Goal: Task Accomplishment & Management: Manage account settings

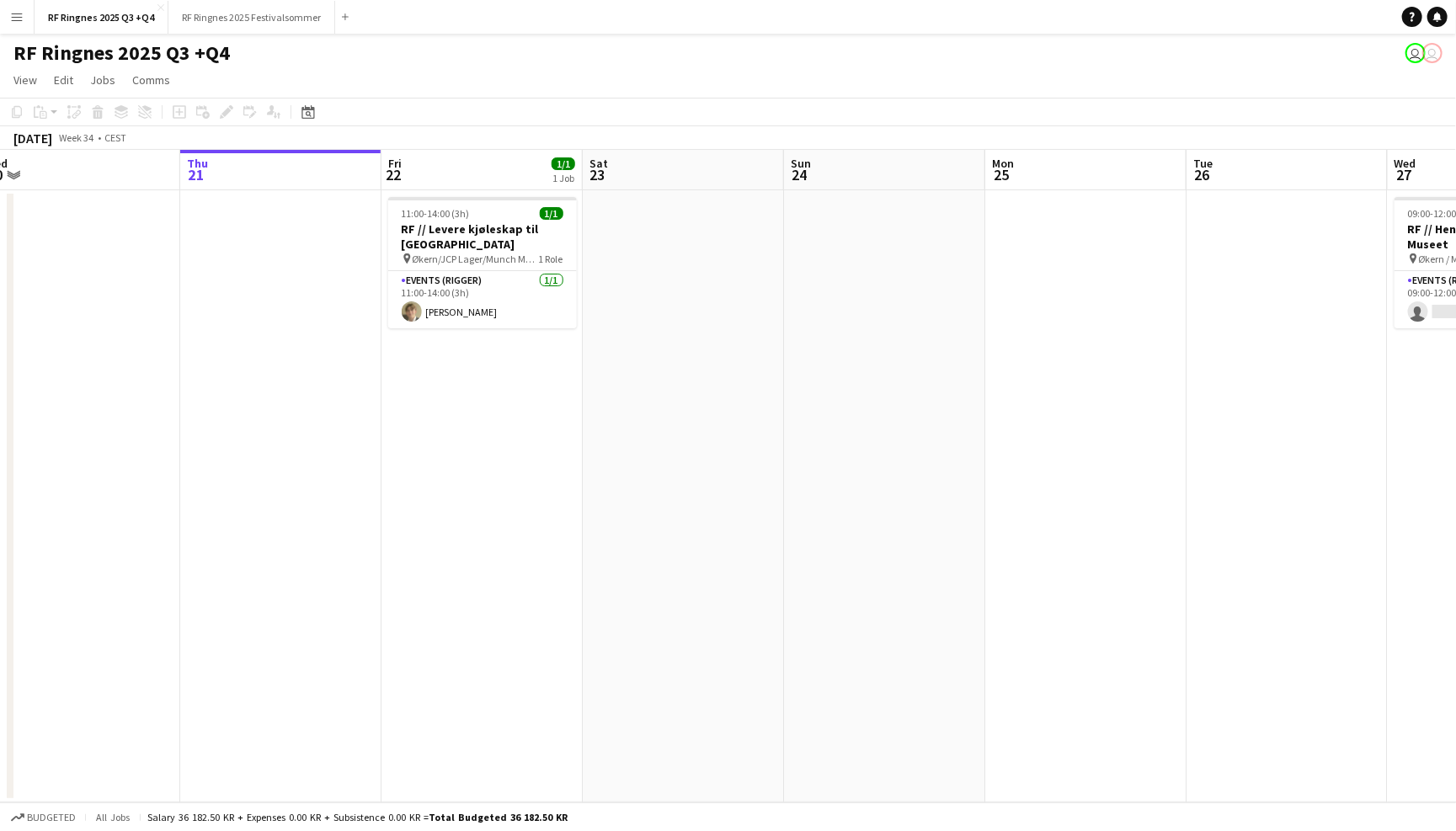
scroll to position [0, 422]
click at [279, 13] on button "RF Ringnes 2025 Festivalsommer Close" at bounding box center [251, 17] width 167 height 32
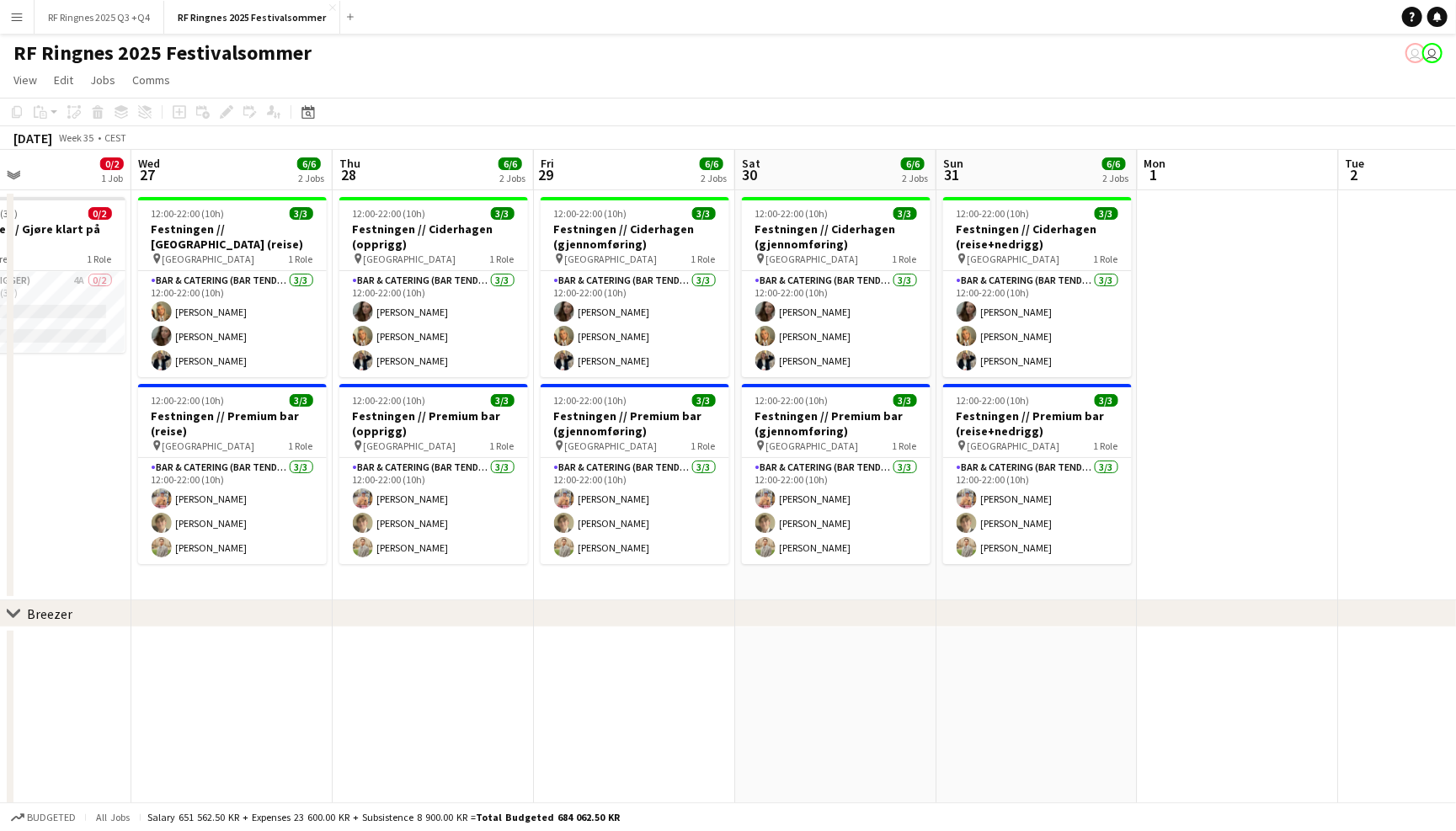
scroll to position [0, 673]
click at [113, 11] on button "RF Ringnes 2025 Q3 +Q4 Close" at bounding box center [99, 17] width 130 height 32
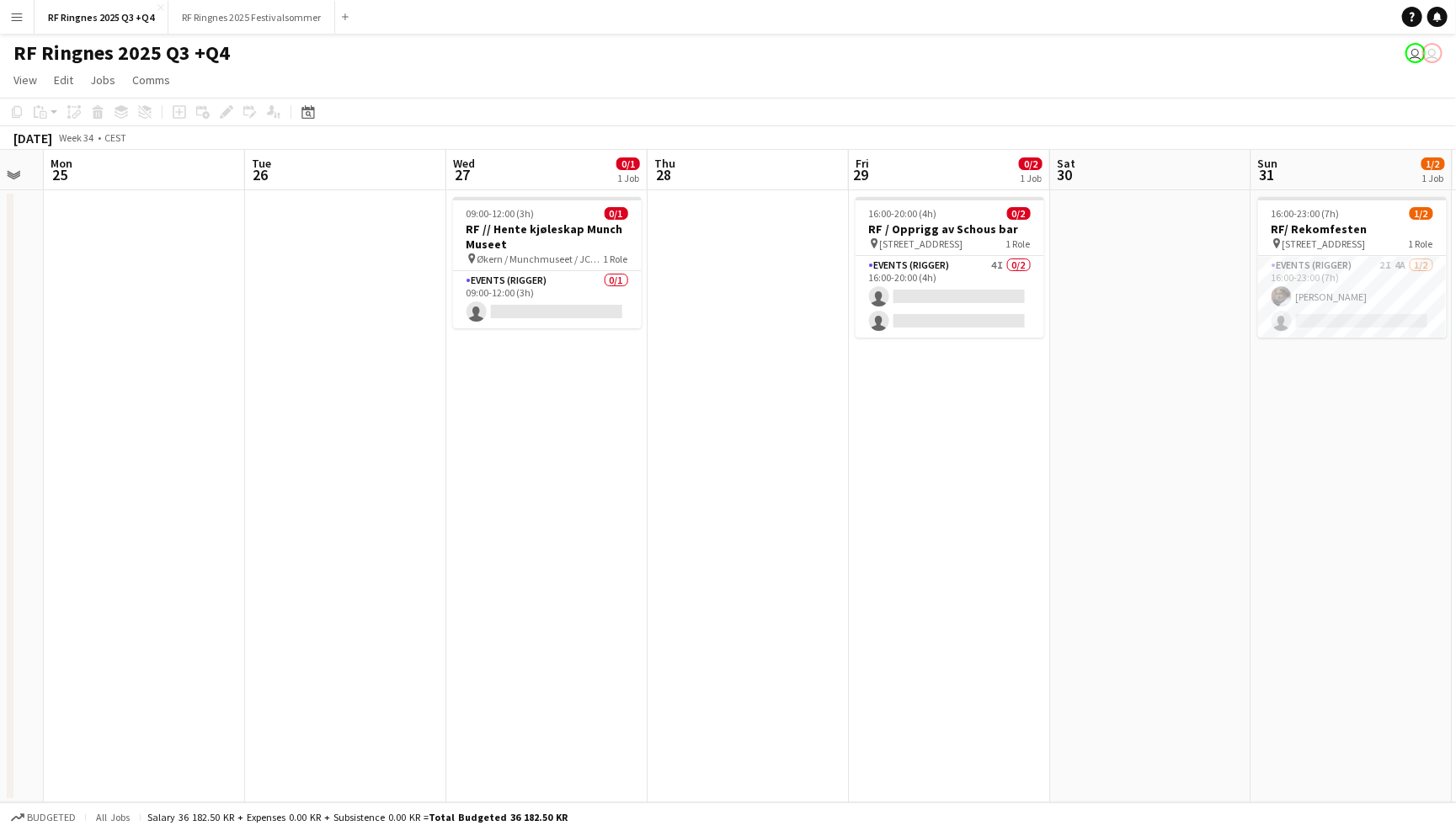
scroll to position [0, 566]
click at [1322, 294] on app-card-role "Events (Rigger) 2I 4A [DATE] 16:00-23:00 (7h) [PERSON_NAME] single-neutral-acti…" at bounding box center [1346, 297] width 189 height 82
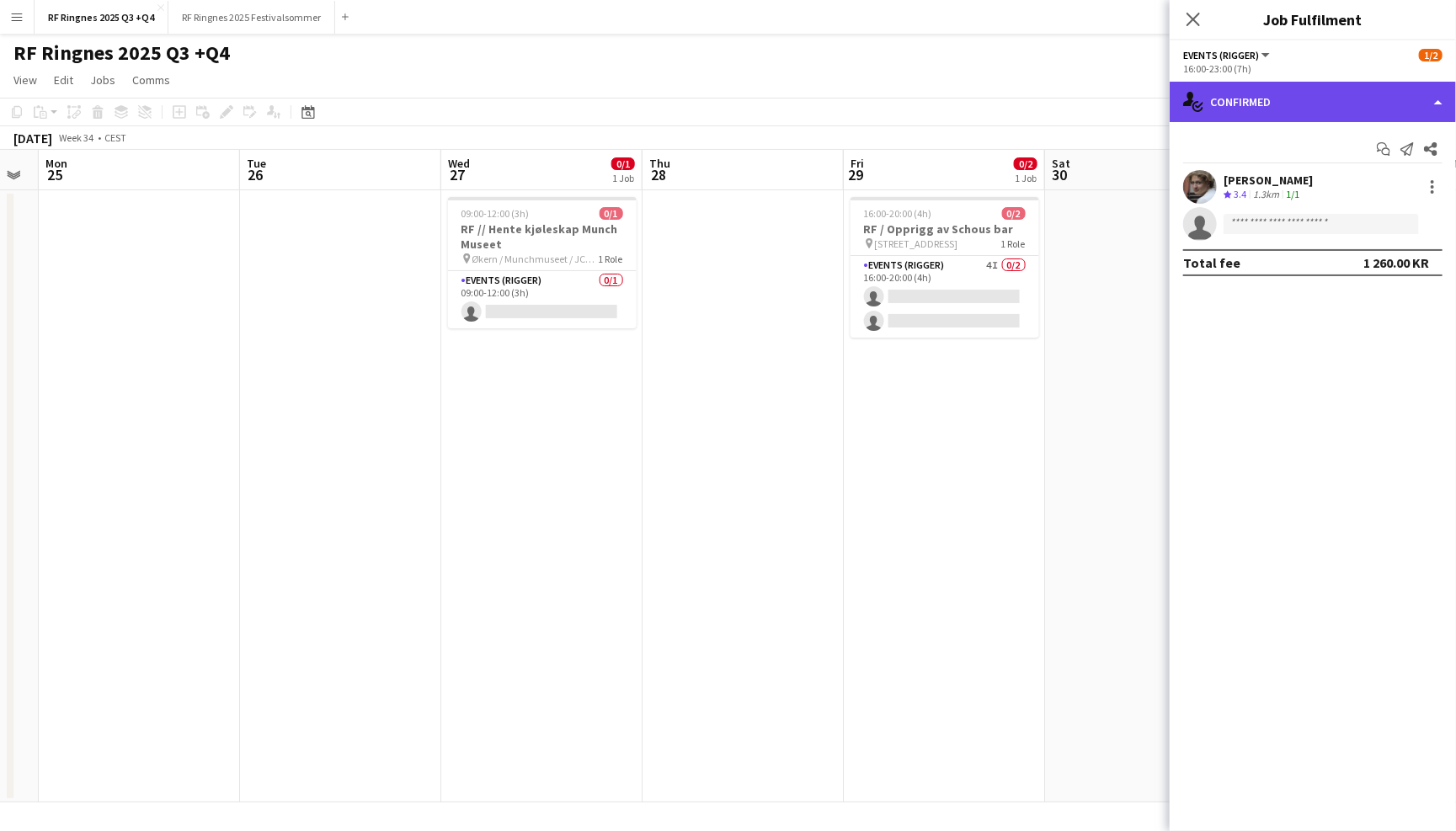
click at [1203, 102] on div "single-neutral-actions-check-2 Confirmed" at bounding box center [1312, 102] width 287 height 40
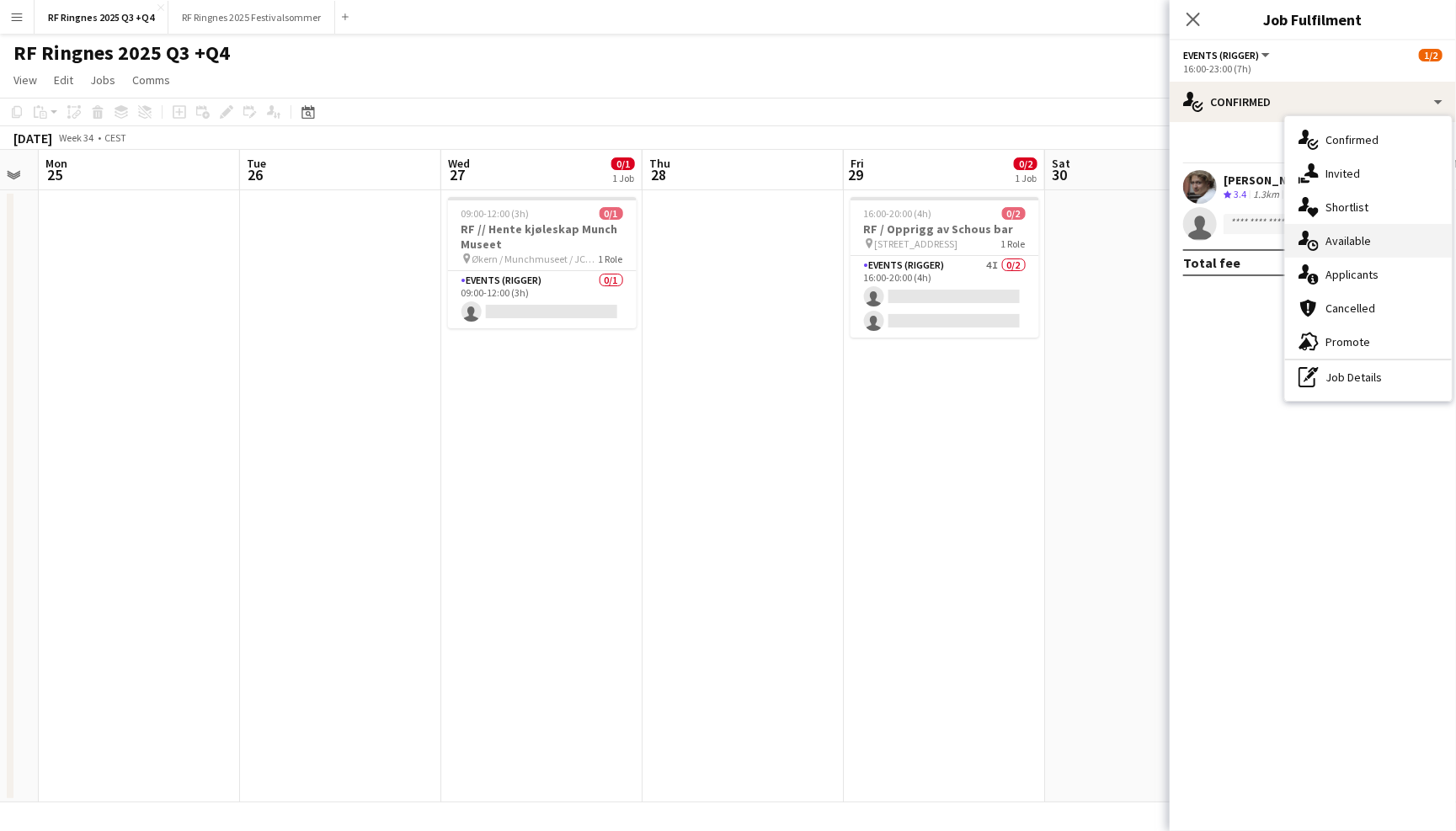
click at [1342, 235] on div "single-neutral-actions-upload Available" at bounding box center [1367, 240] width 167 height 33
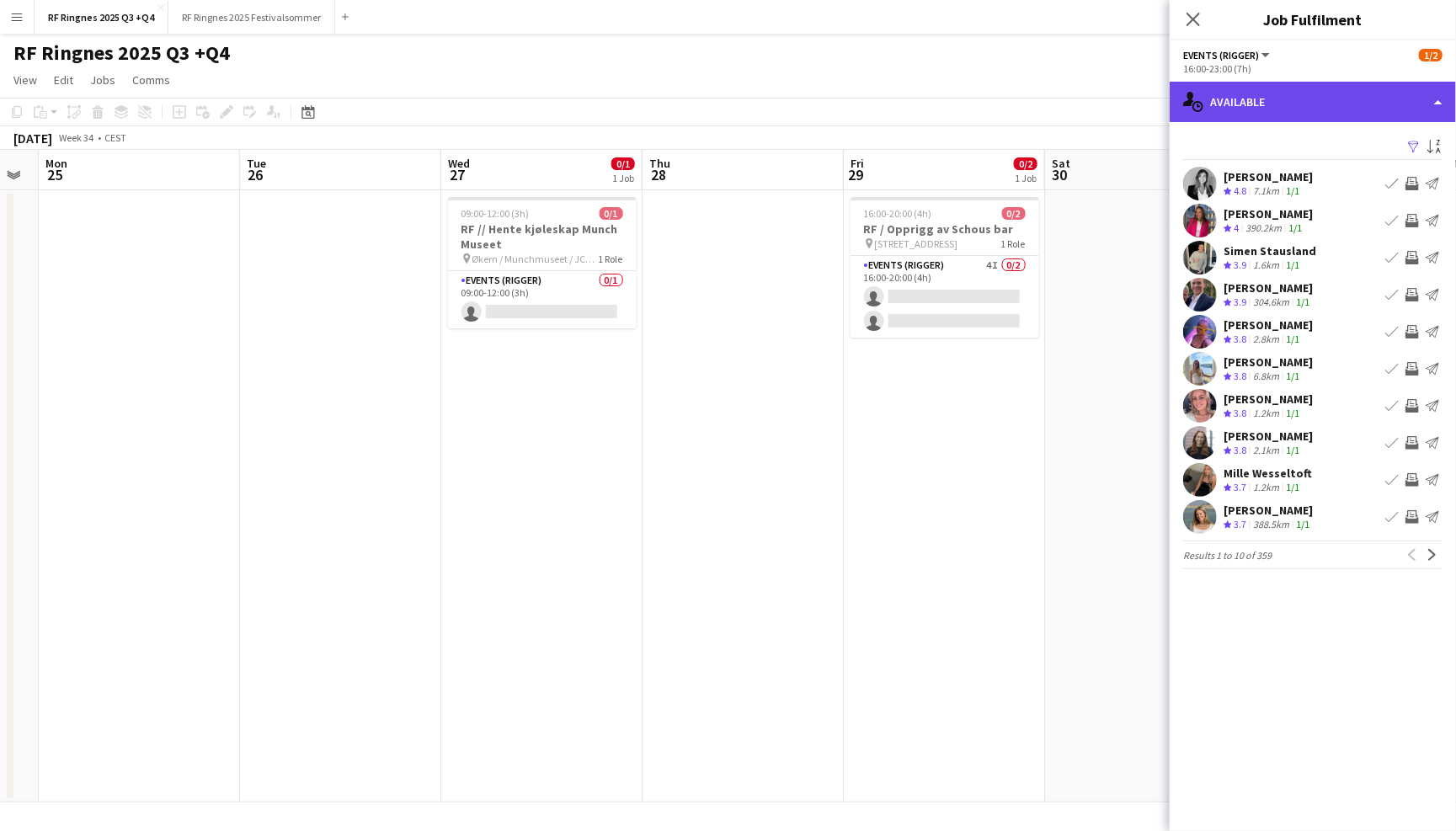
click at [1269, 102] on div "single-neutral-actions-upload Available" at bounding box center [1312, 102] width 287 height 40
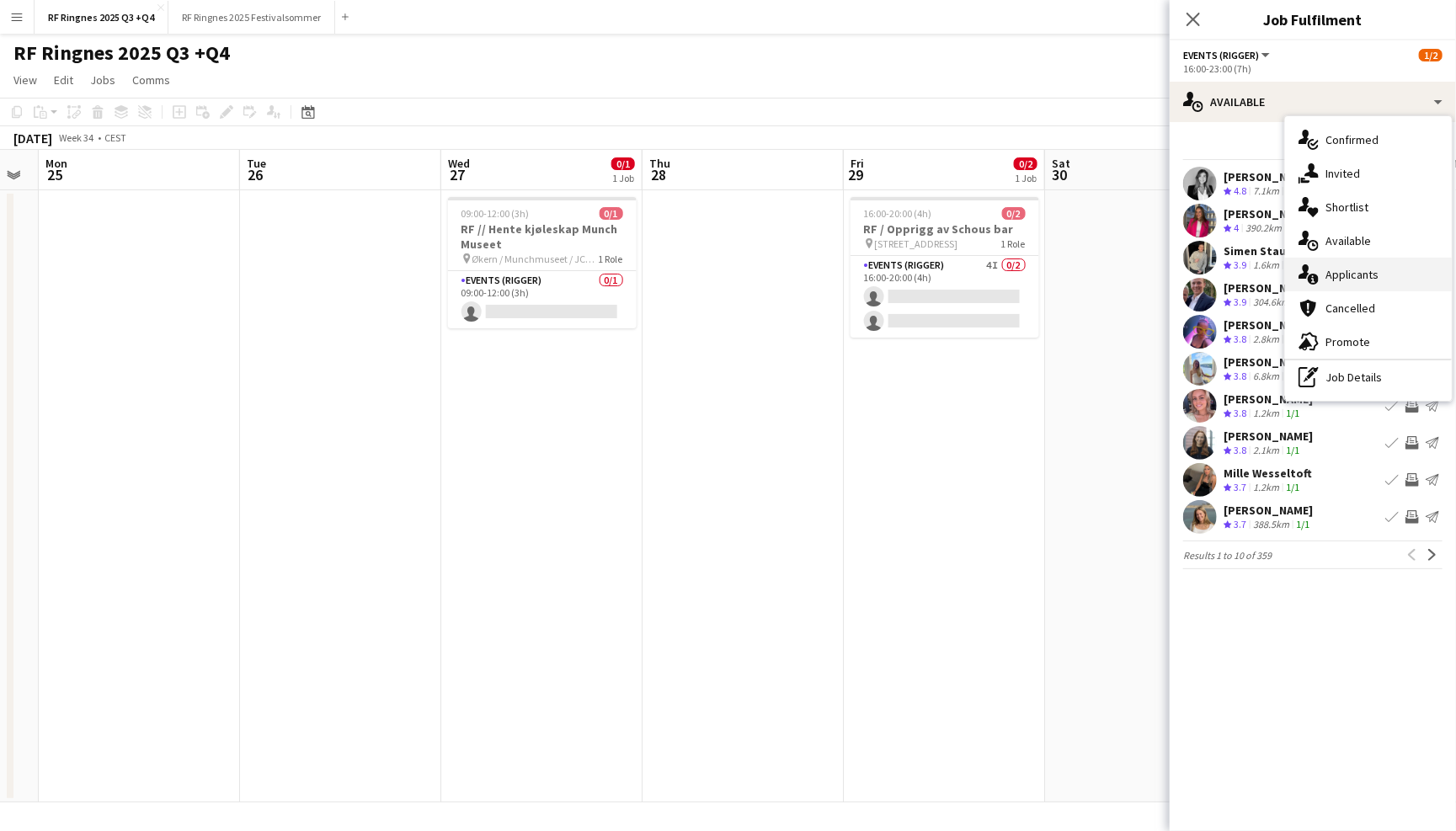
click at [1373, 282] on div "single-neutral-actions-information Applicants" at bounding box center [1367, 274] width 167 height 33
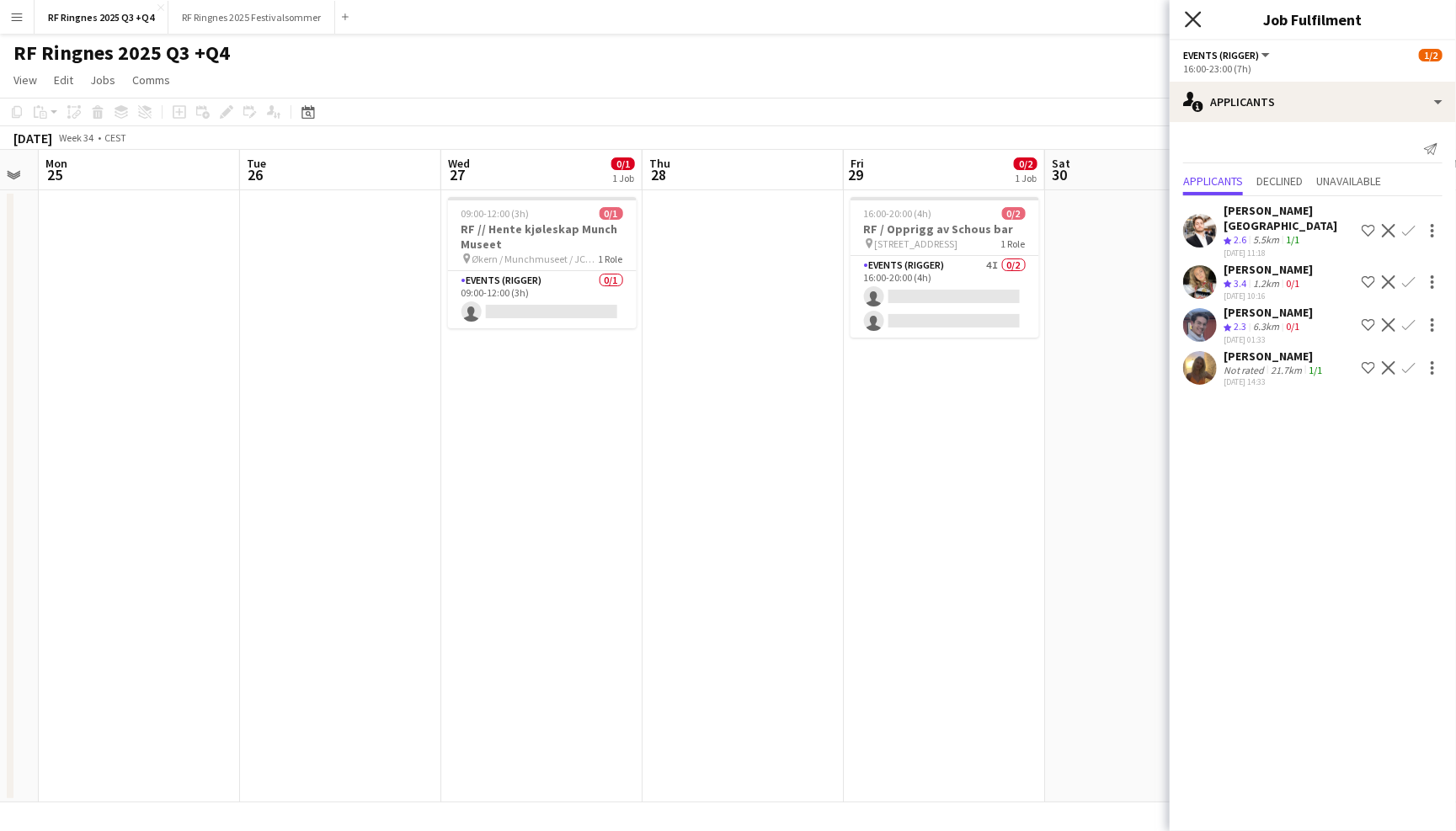
click at [1200, 18] on icon "Close pop-in" at bounding box center [1192, 18] width 16 height 16
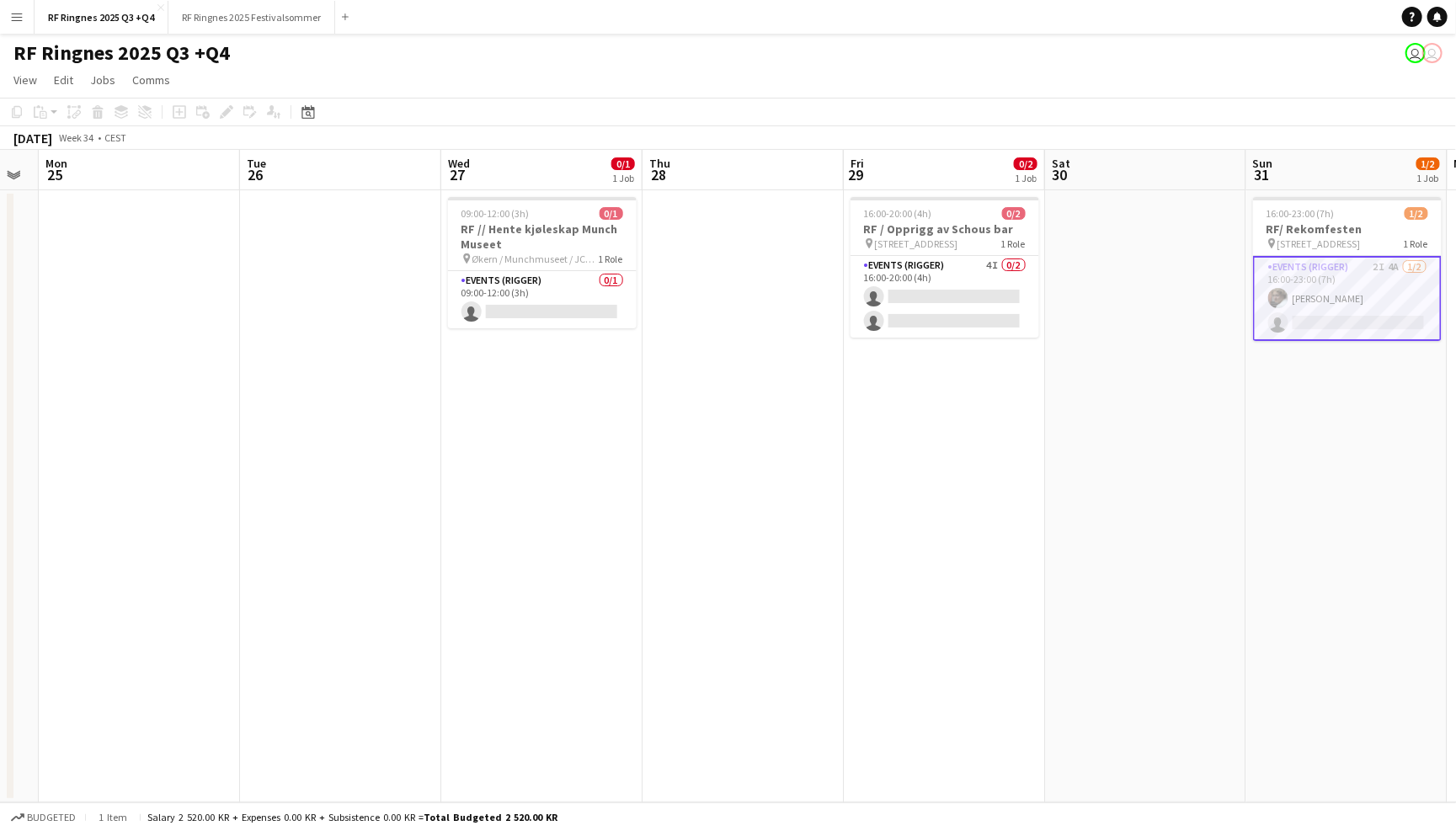
click at [1346, 278] on app-card-role "Events (Rigger) 2I 4A [DATE] 16:00-23:00 (7h) [PERSON_NAME] single-neutral-acti…" at bounding box center [1346, 298] width 189 height 85
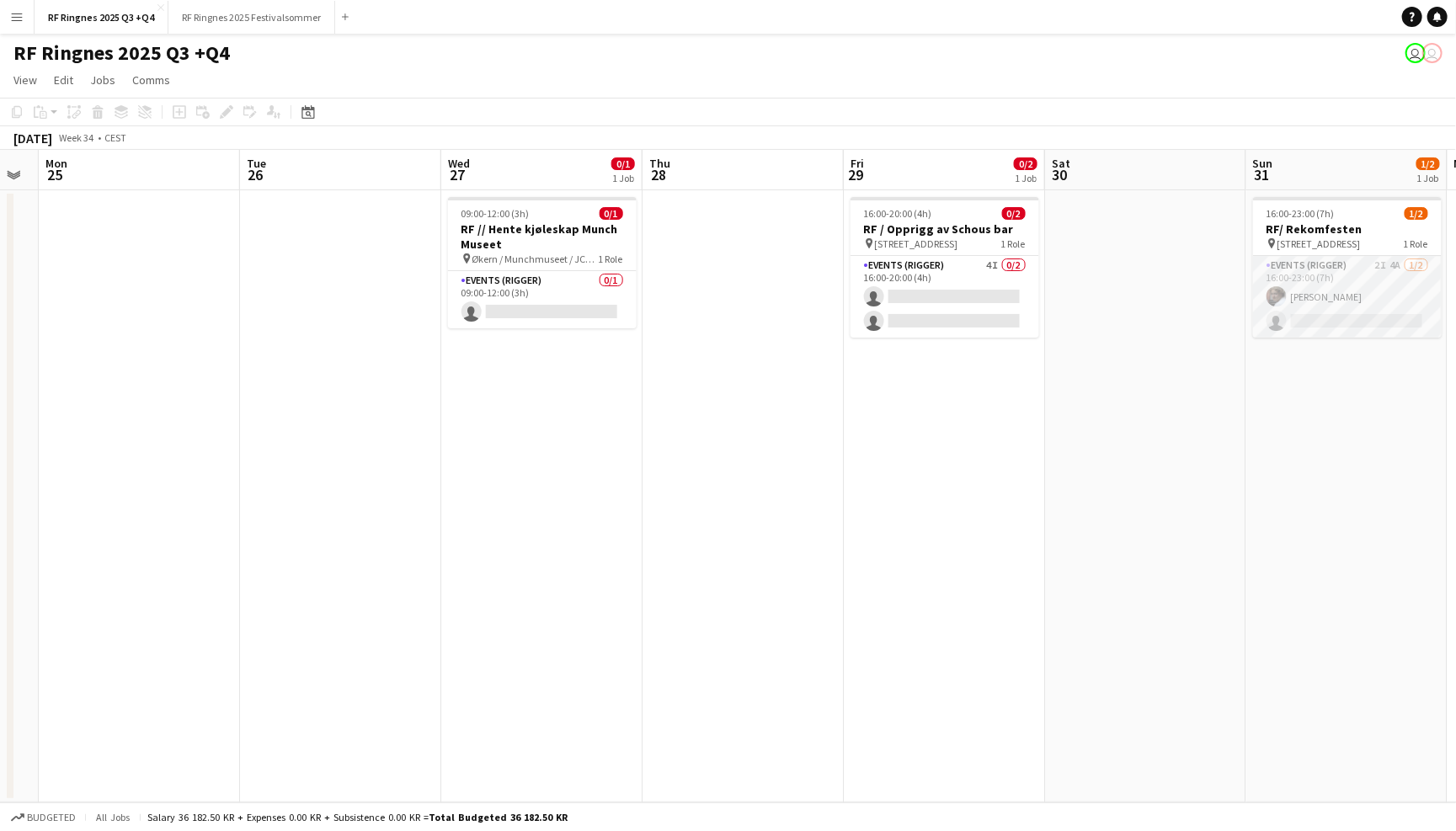
click at [1346, 278] on app-card-role "Events (Rigger) 2I 4A [DATE] 16:00-23:00 (7h) [PERSON_NAME] single-neutral-acti…" at bounding box center [1346, 297] width 189 height 82
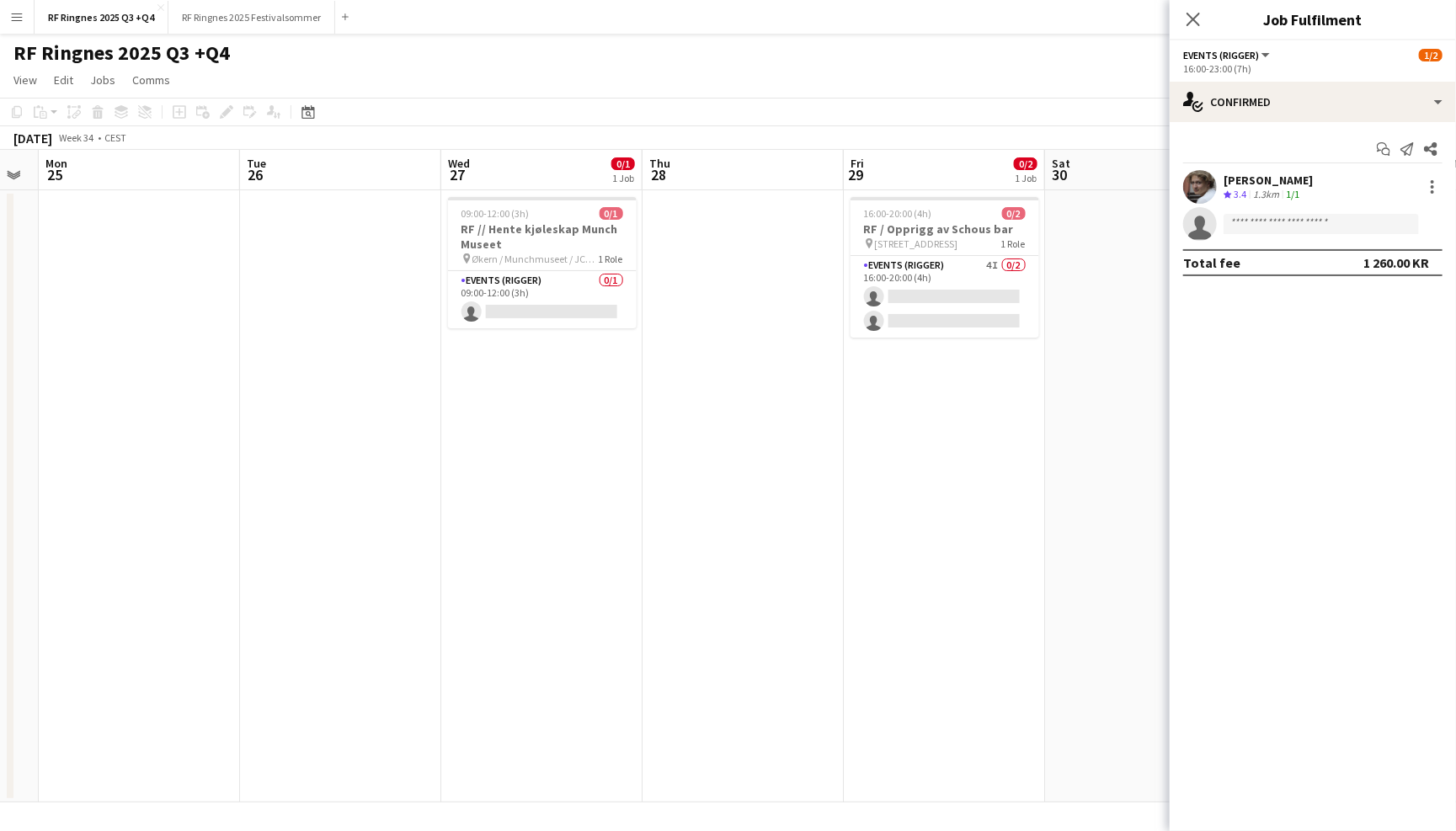
click at [1260, 71] on div "16:00-23:00 (7h)" at bounding box center [1312, 68] width 259 height 12
click at [1262, 90] on div "single-neutral-actions-check-2 Confirmed" at bounding box center [1312, 102] width 287 height 40
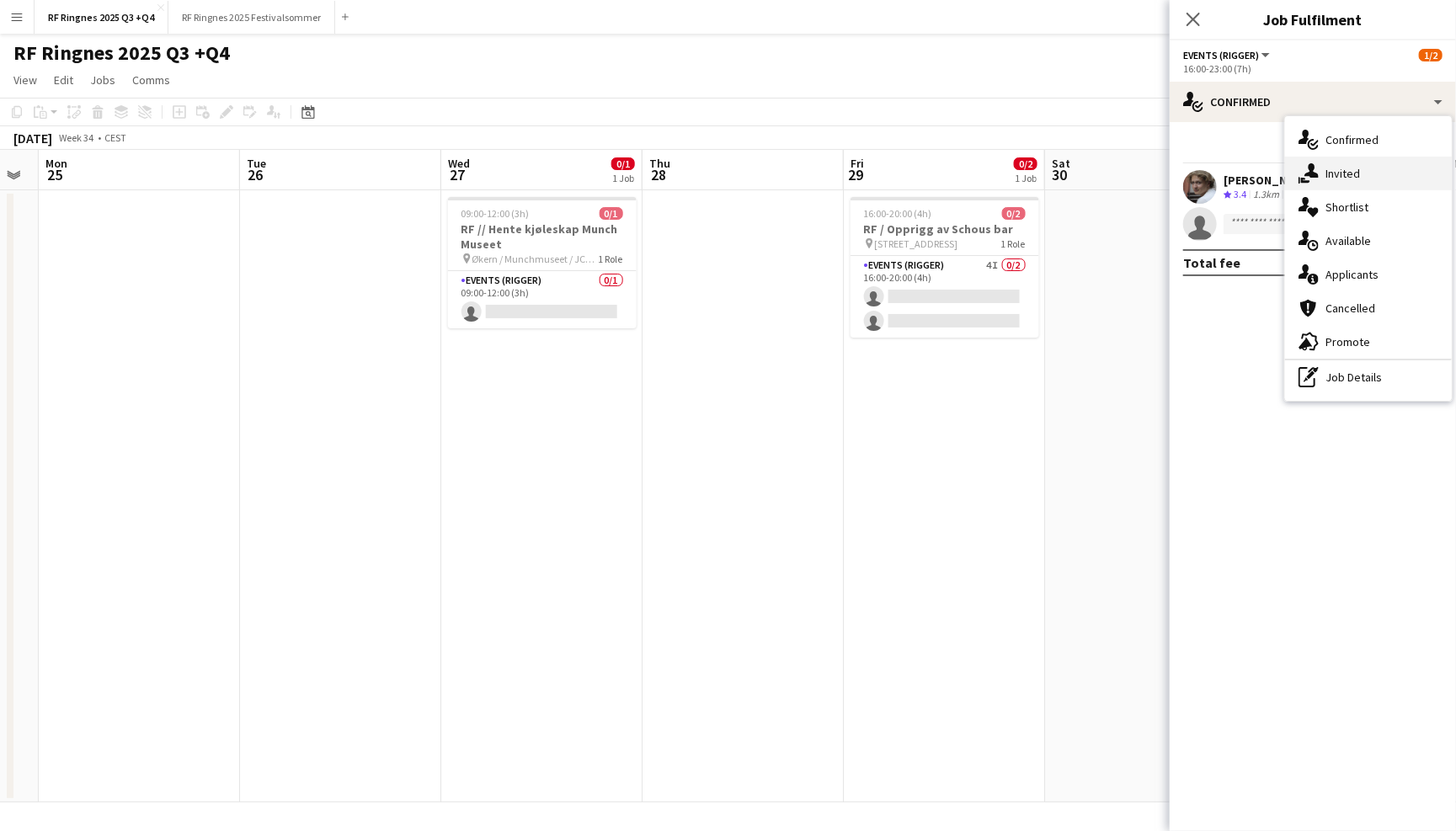
click at [1336, 185] on div "single-neutral-actions-share-1 Invited" at bounding box center [1367, 172] width 167 height 33
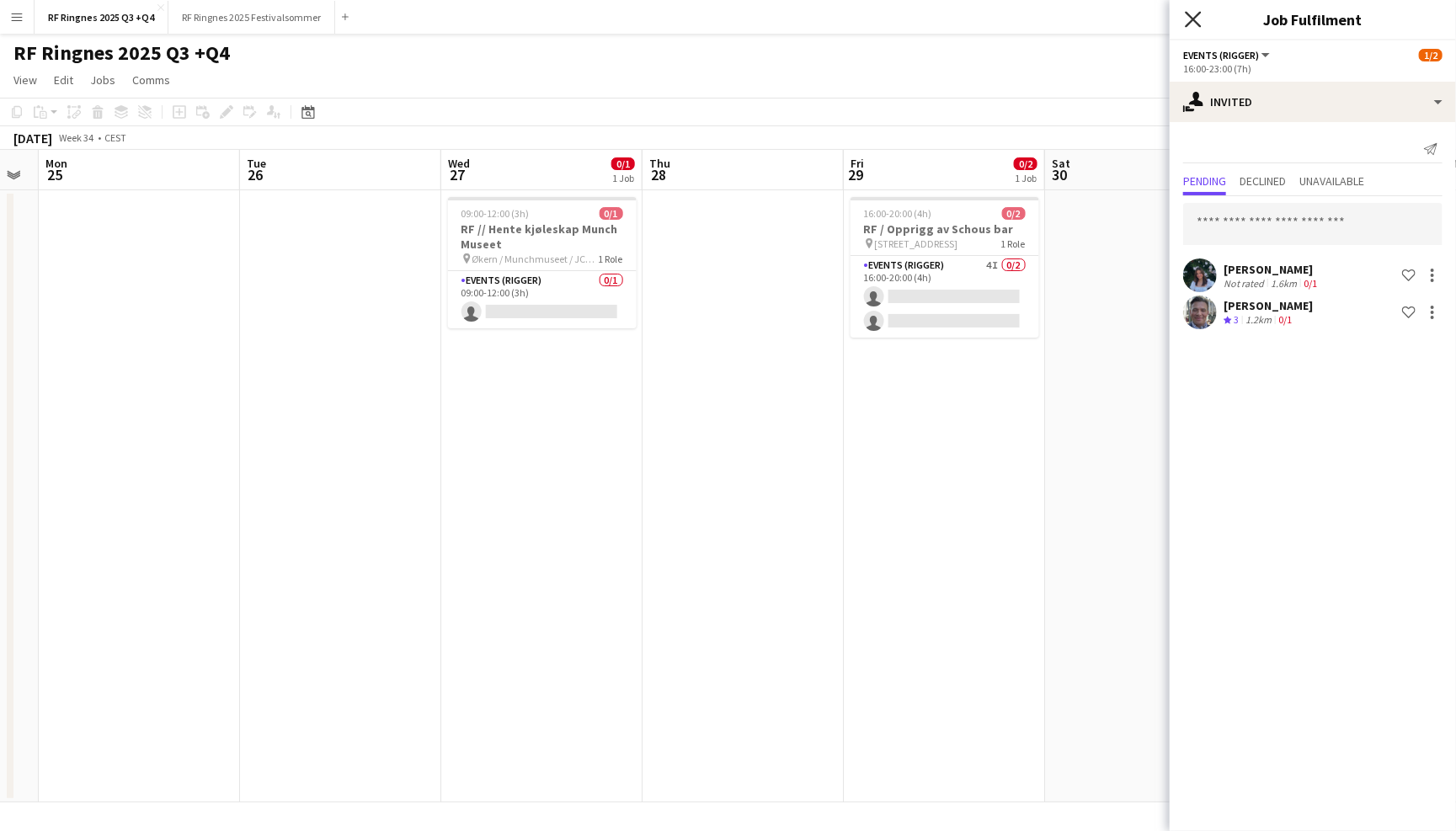
click at [1196, 25] on icon "Close pop-in" at bounding box center [1192, 18] width 16 height 16
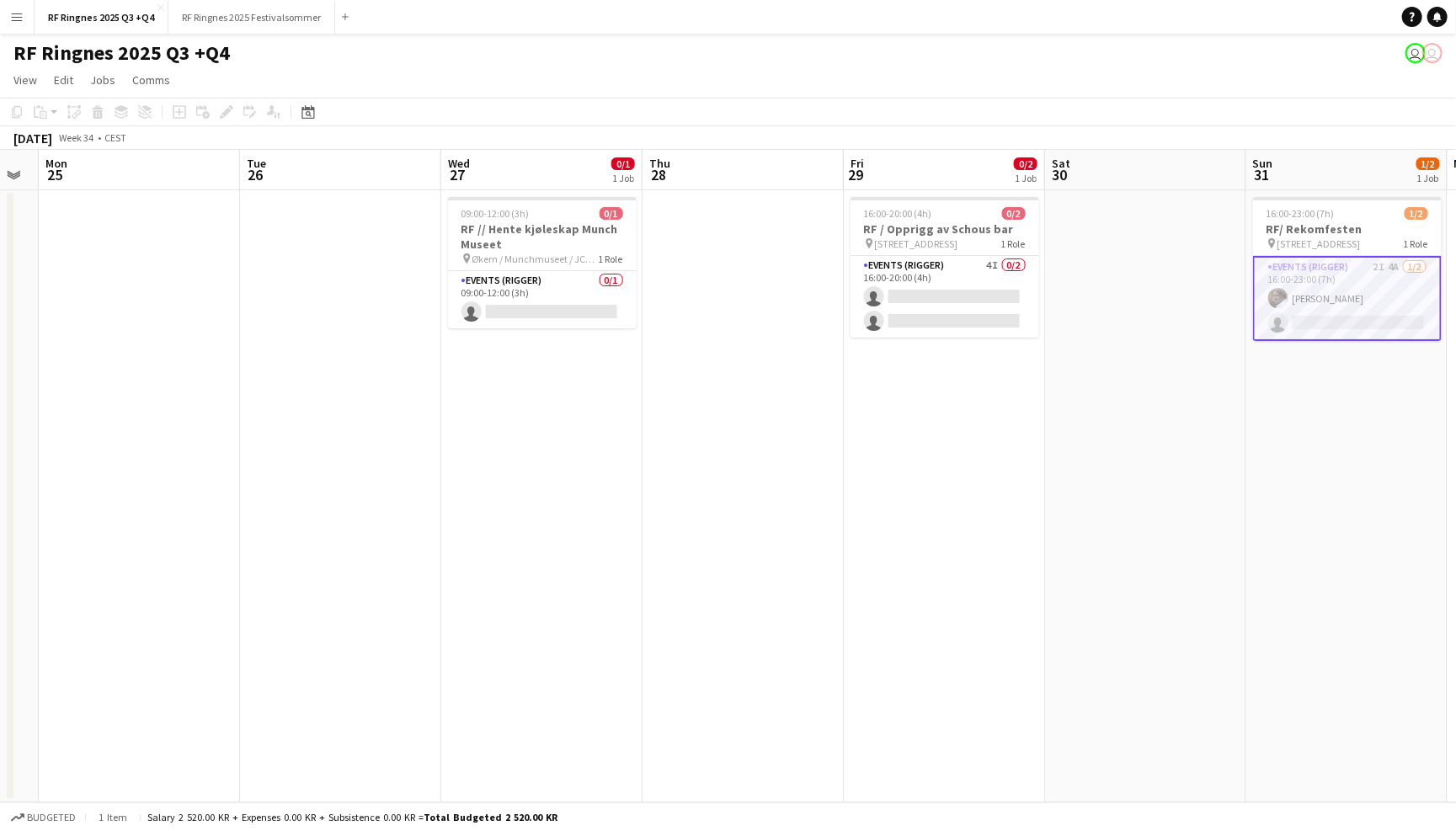
click at [1192, 81] on app-page-menu "View Day view expanded Day view collapsed Month view Date picker Jump to [DATE]…" at bounding box center [728, 82] width 1456 height 32
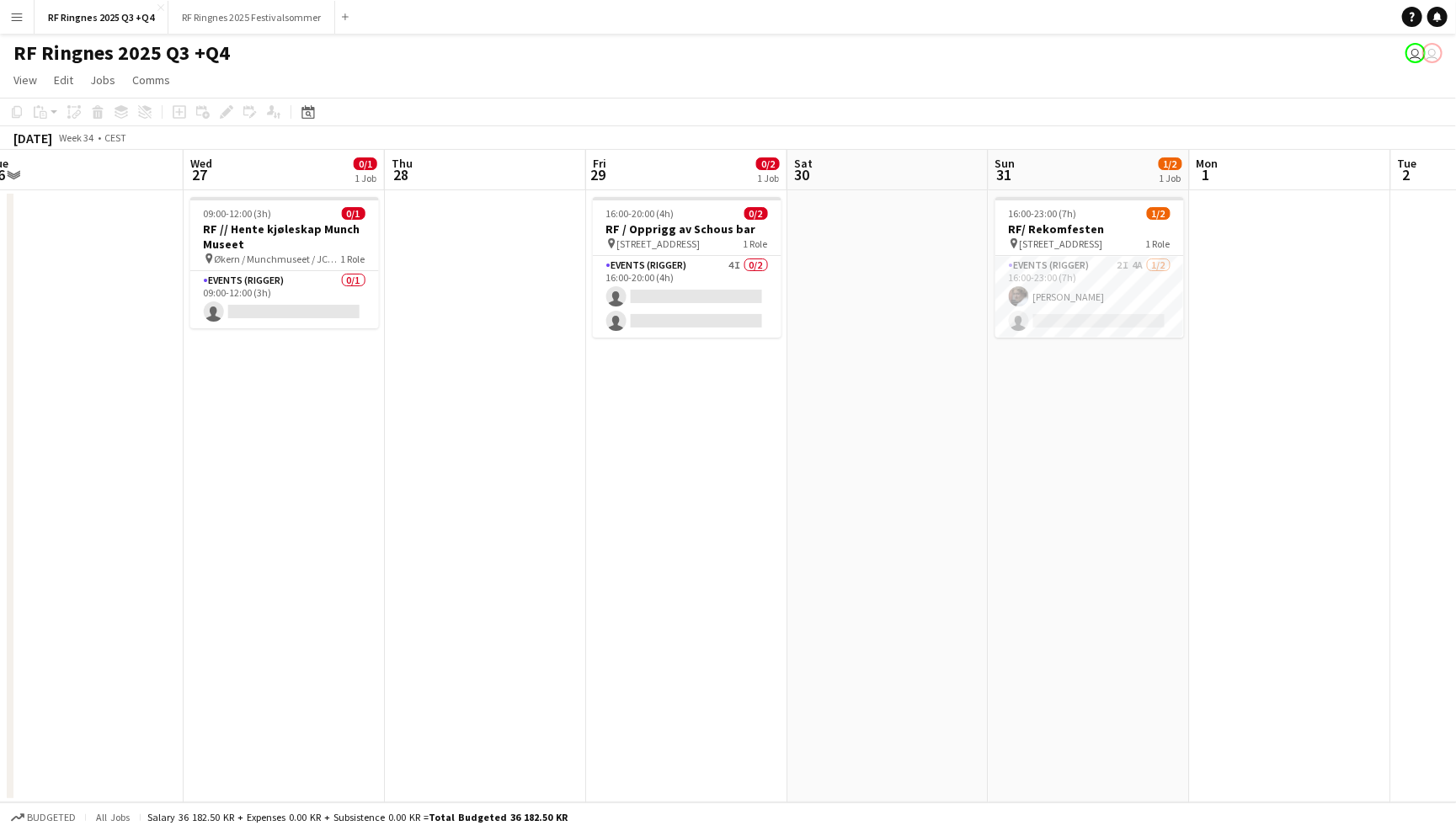
scroll to position [0, 430]
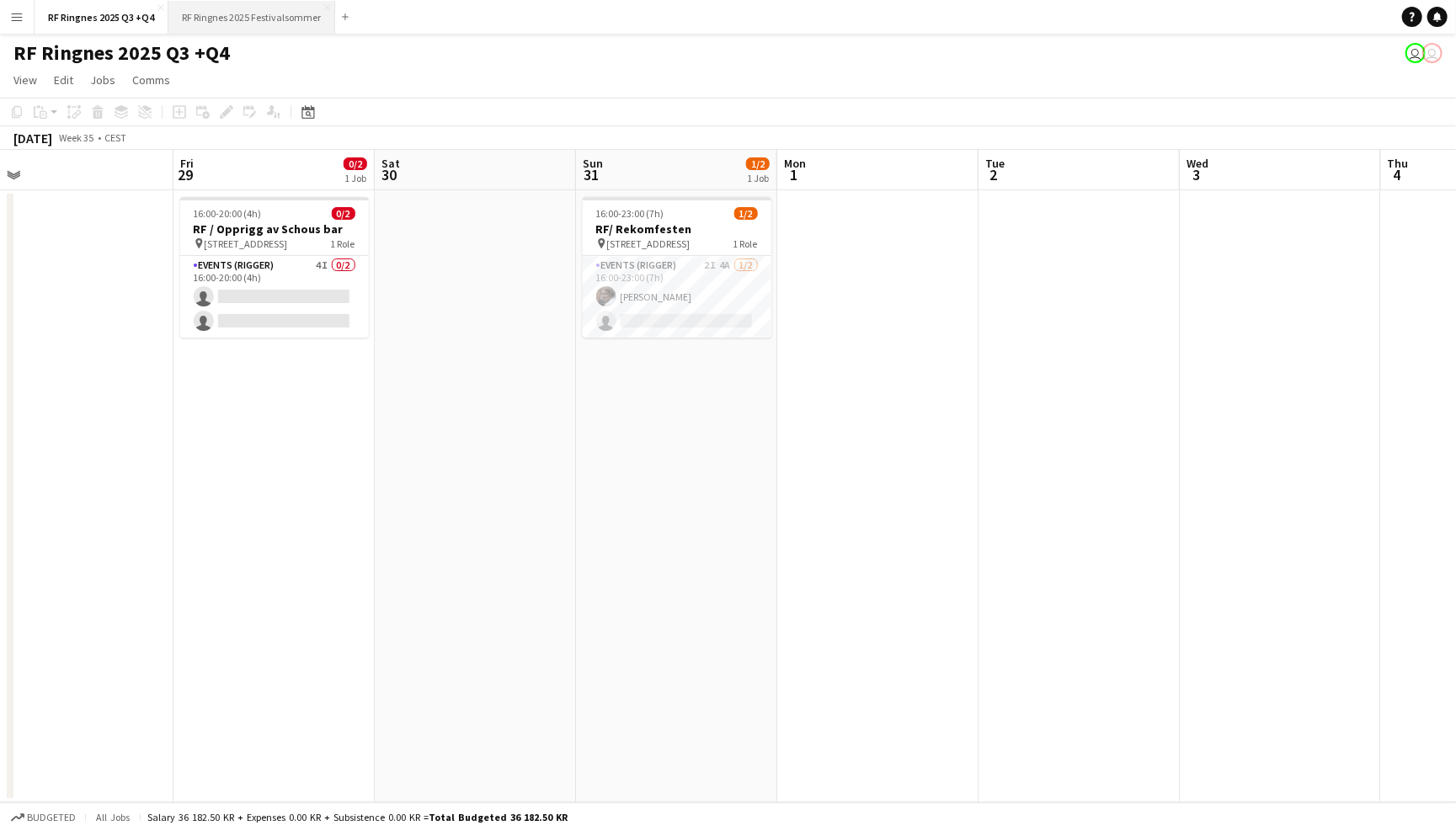
click at [238, 21] on button "RF Ringnes 2025 Festivalsommer Close" at bounding box center [251, 17] width 167 height 32
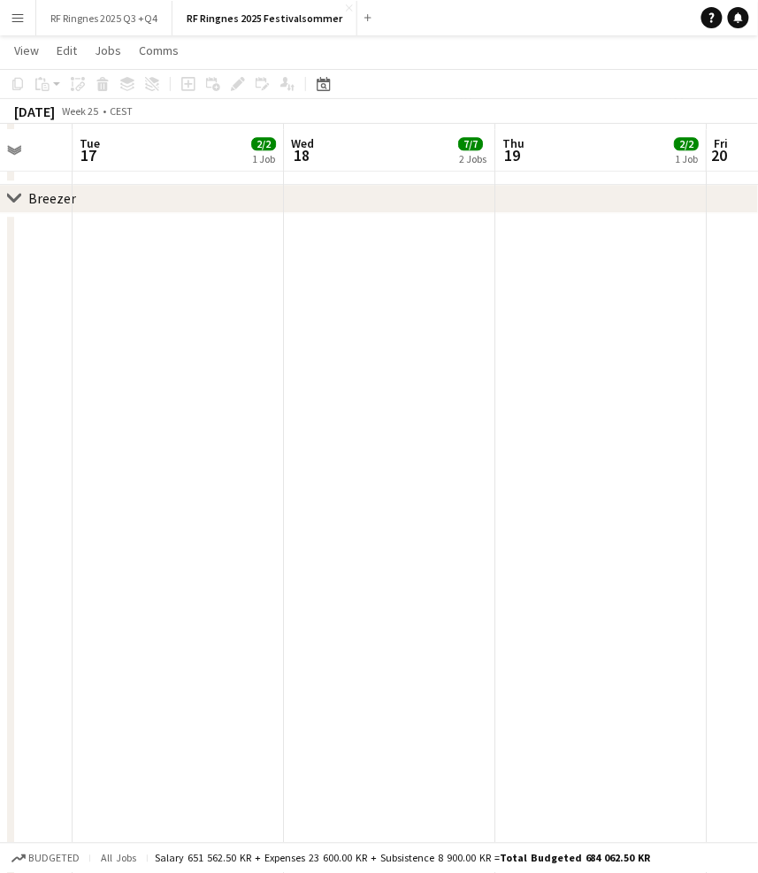
scroll to position [728, 0]
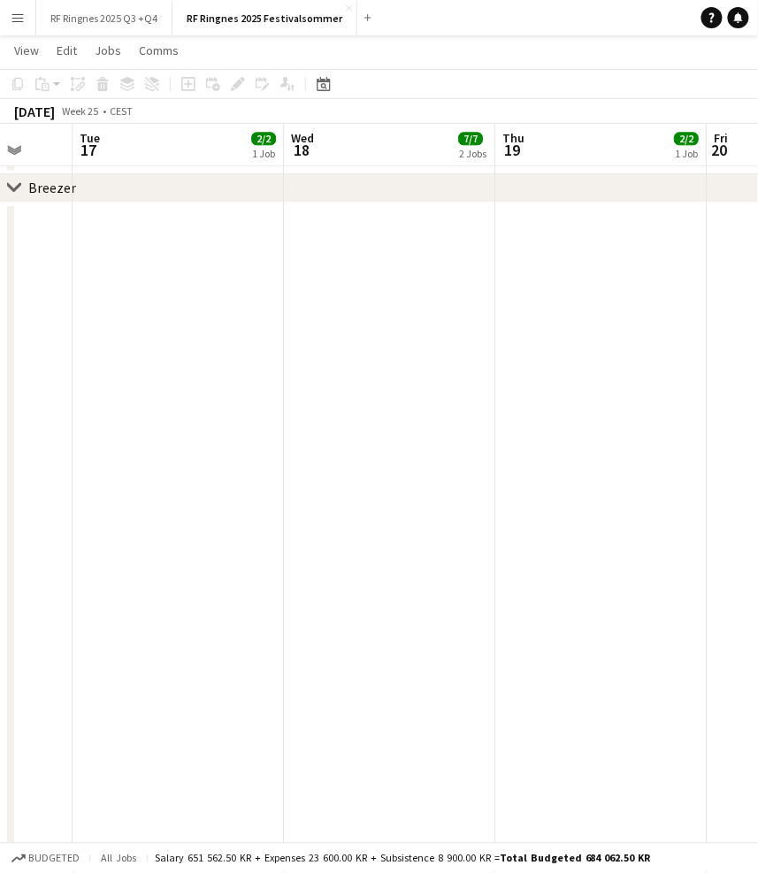
click at [17, 22] on app-icon "Menu" at bounding box center [18, 18] width 14 height 14
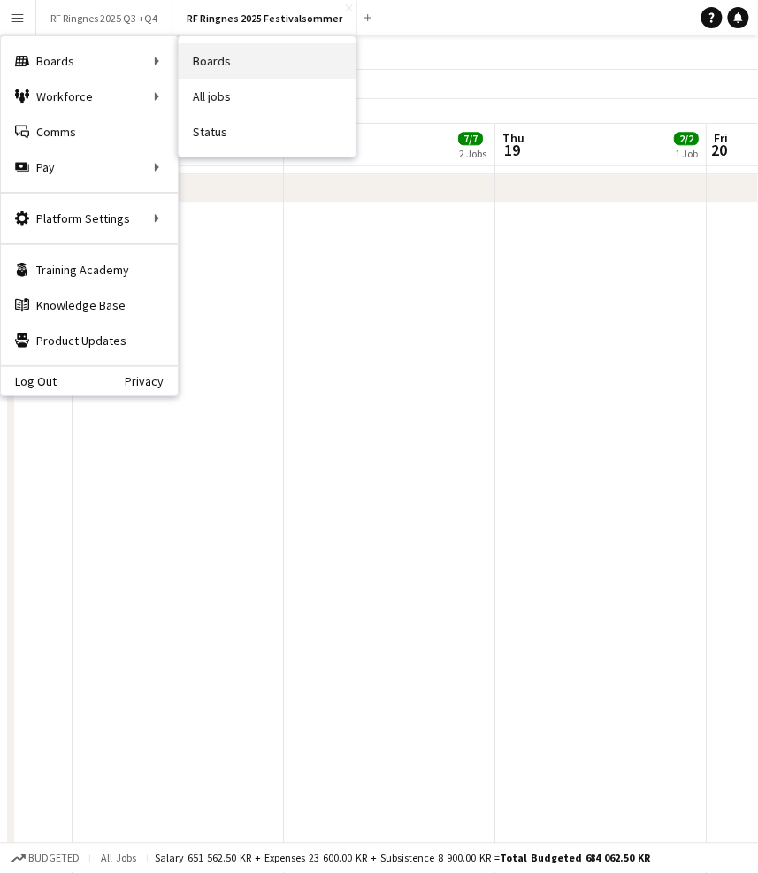
click at [220, 61] on link "Boards" at bounding box center [267, 60] width 177 height 35
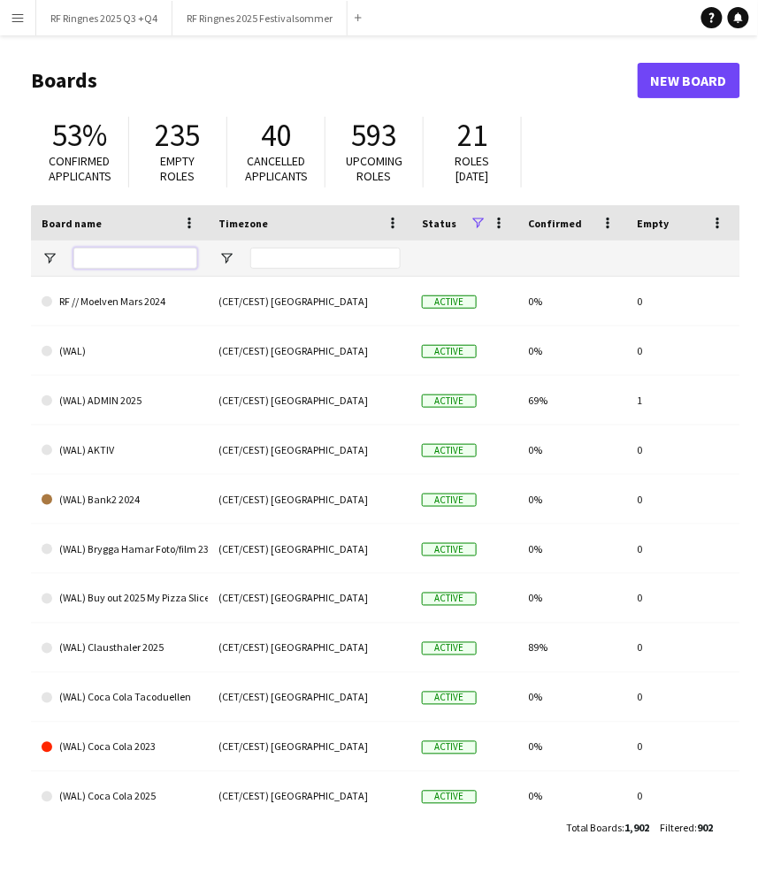
click at [127, 260] on input "Board name Filter Input" at bounding box center [135, 258] width 124 height 21
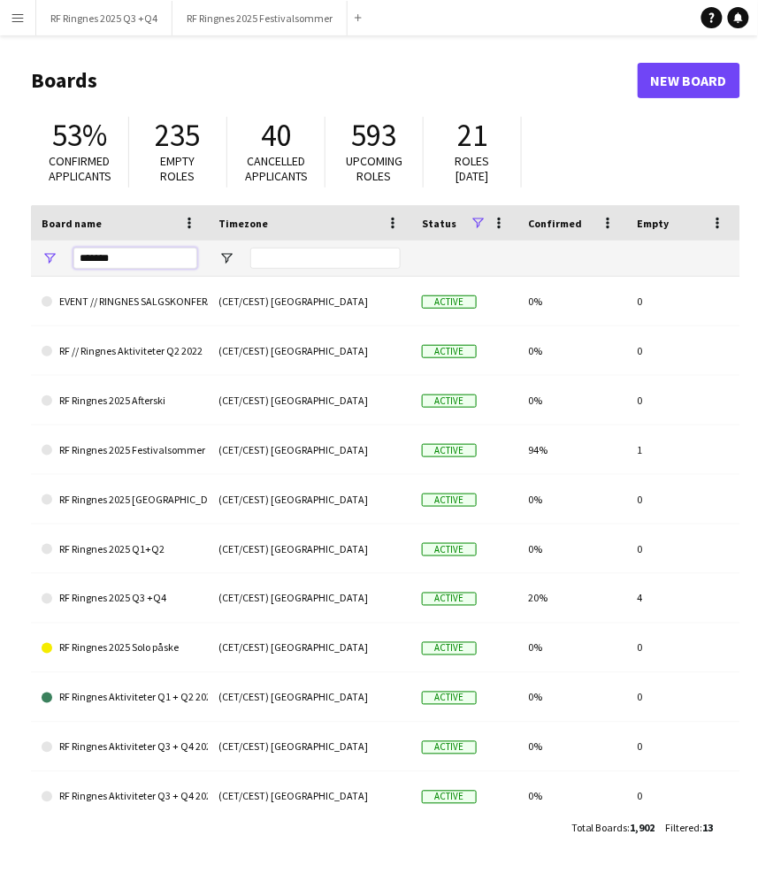
type input "*******"
click at [573, 122] on div "53% Confirmed applicants 235 Empty roles 40 Cancelled applicants 593 Upcoming r…" at bounding box center [385, 156] width 709 height 97
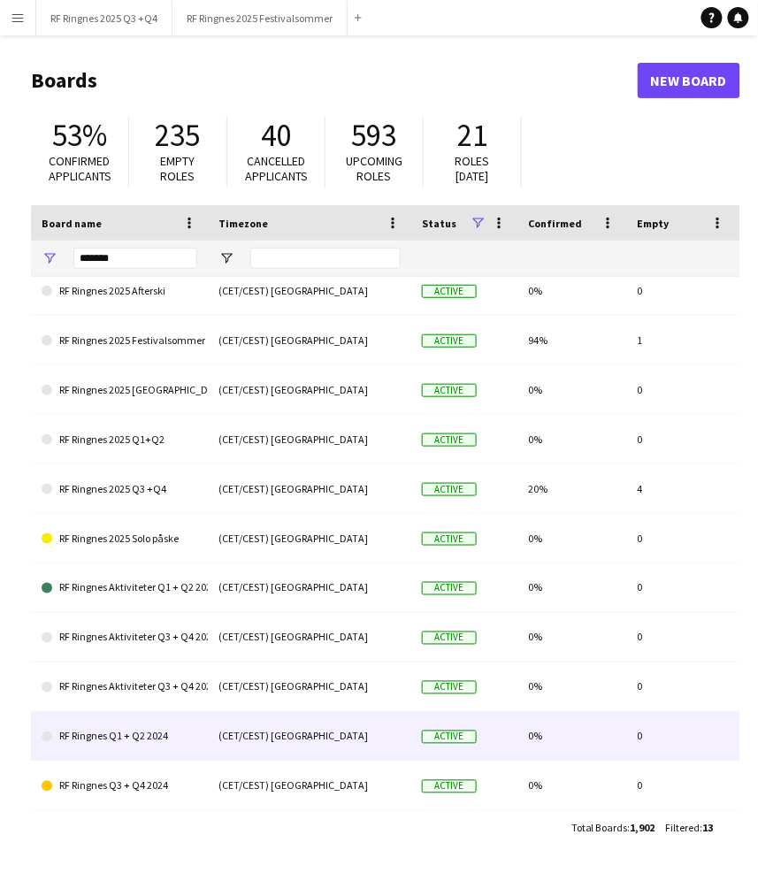
scroll to position [108, 0]
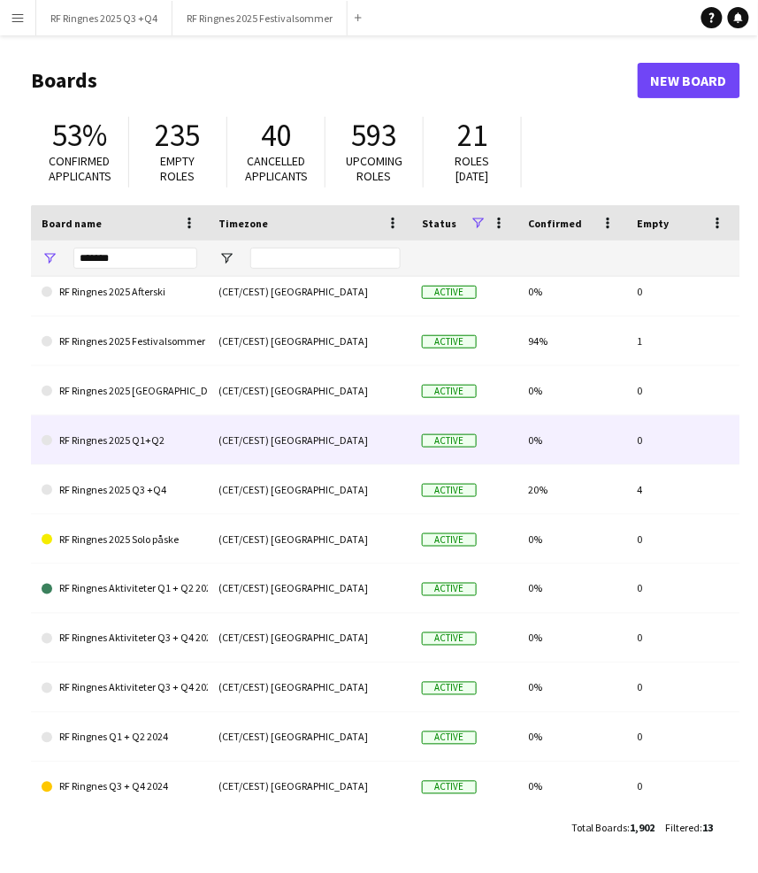
click at [149, 444] on link "RF Ringnes 2025 Q1+Q2" at bounding box center [120, 441] width 156 height 50
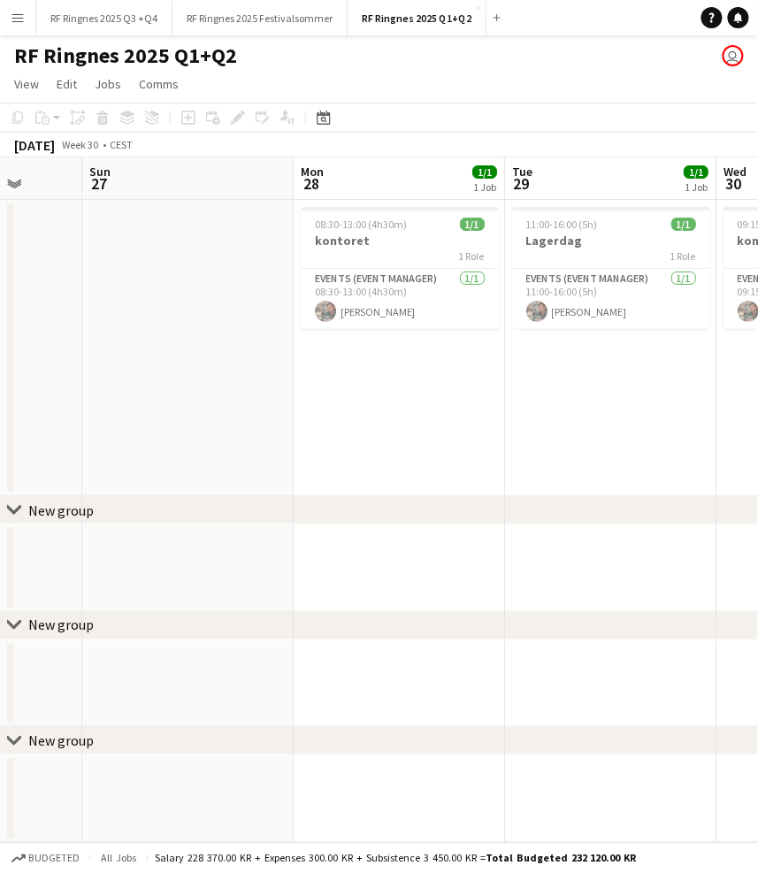
scroll to position [0, 554]
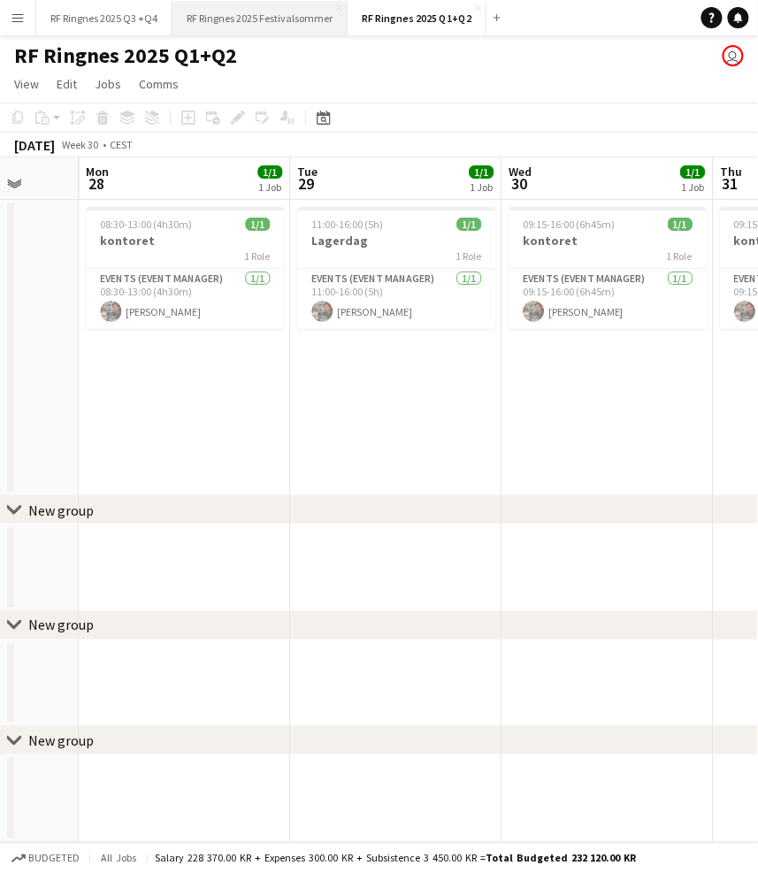
click at [269, 21] on button "RF Ringnes 2025 Festivalsommer Close" at bounding box center [259, 18] width 175 height 34
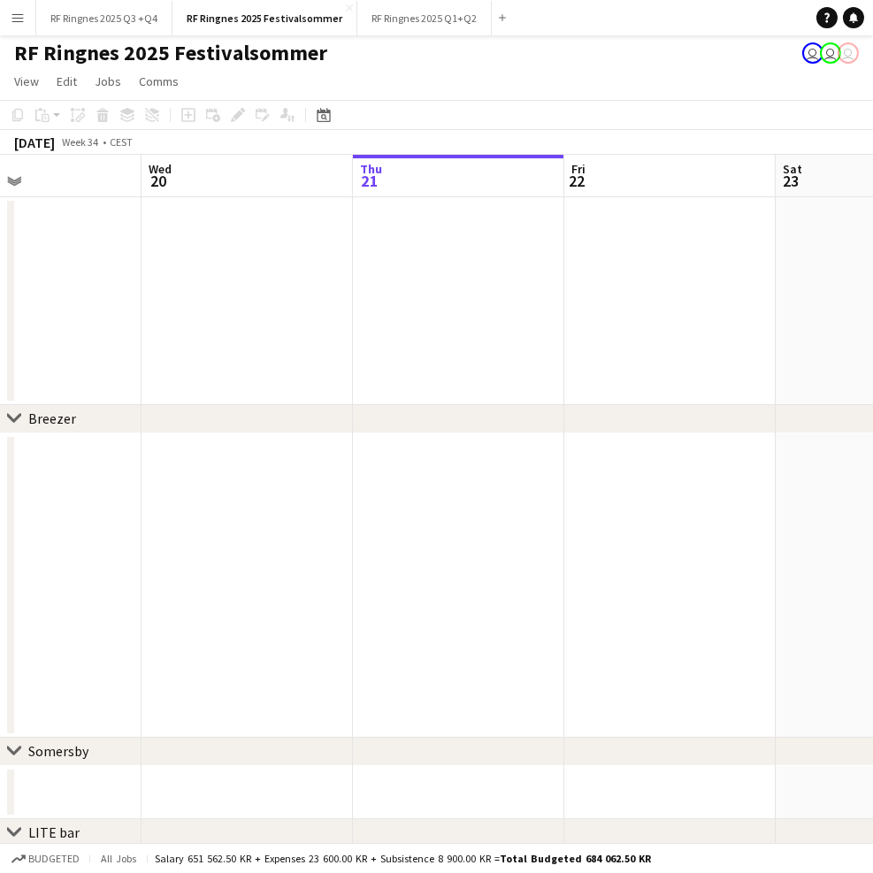
scroll to position [0, 703]
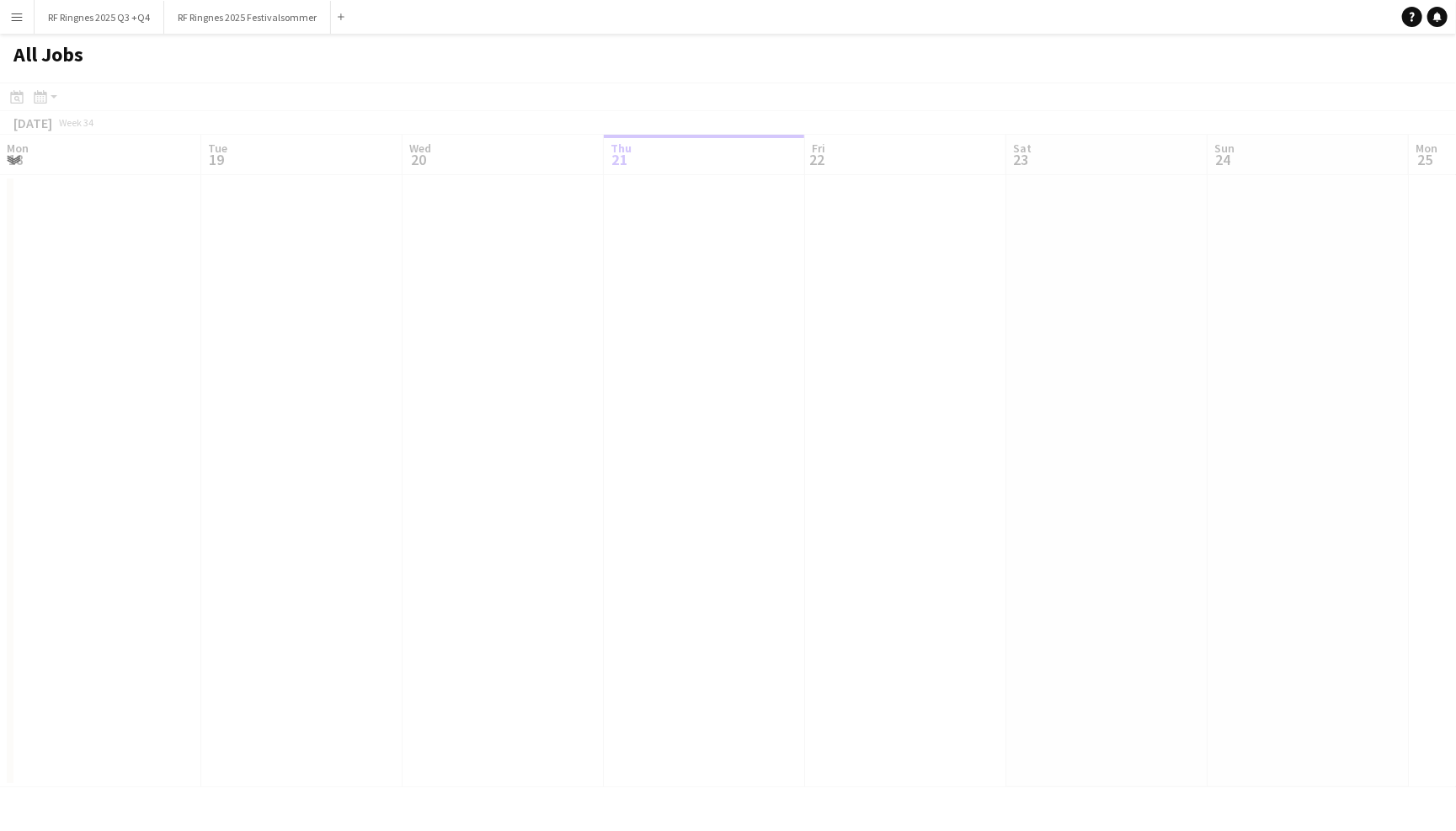
scroll to position [0, 402]
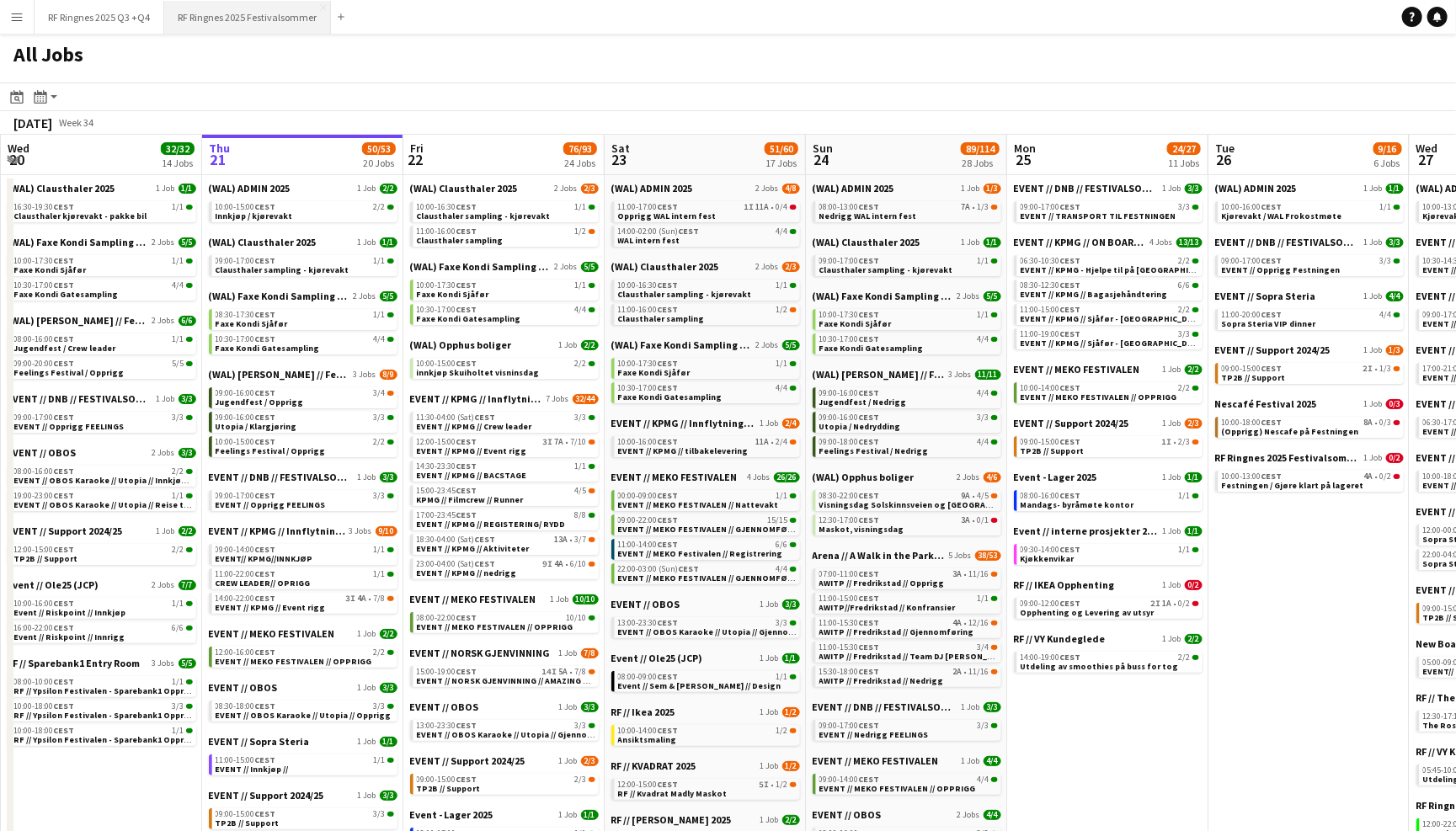
click at [256, 11] on button "RF Ringnes 2025 Festivalsommer Close" at bounding box center [247, 17] width 167 height 32
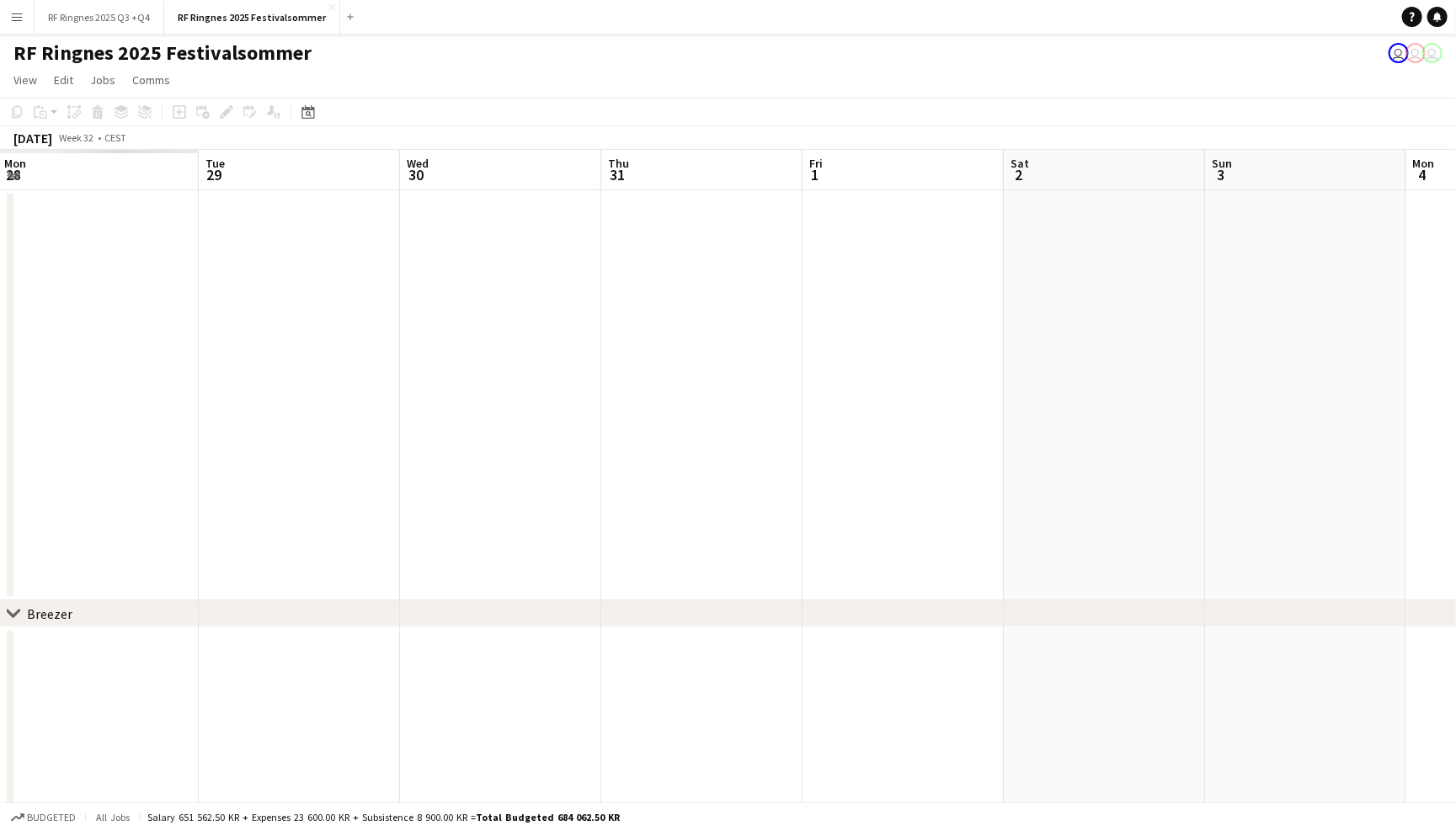
scroll to position [0, 349]
click at [113, 24] on button "RF Ringnes 2025 Q3 +Q4 Close" at bounding box center [99, 17] width 130 height 32
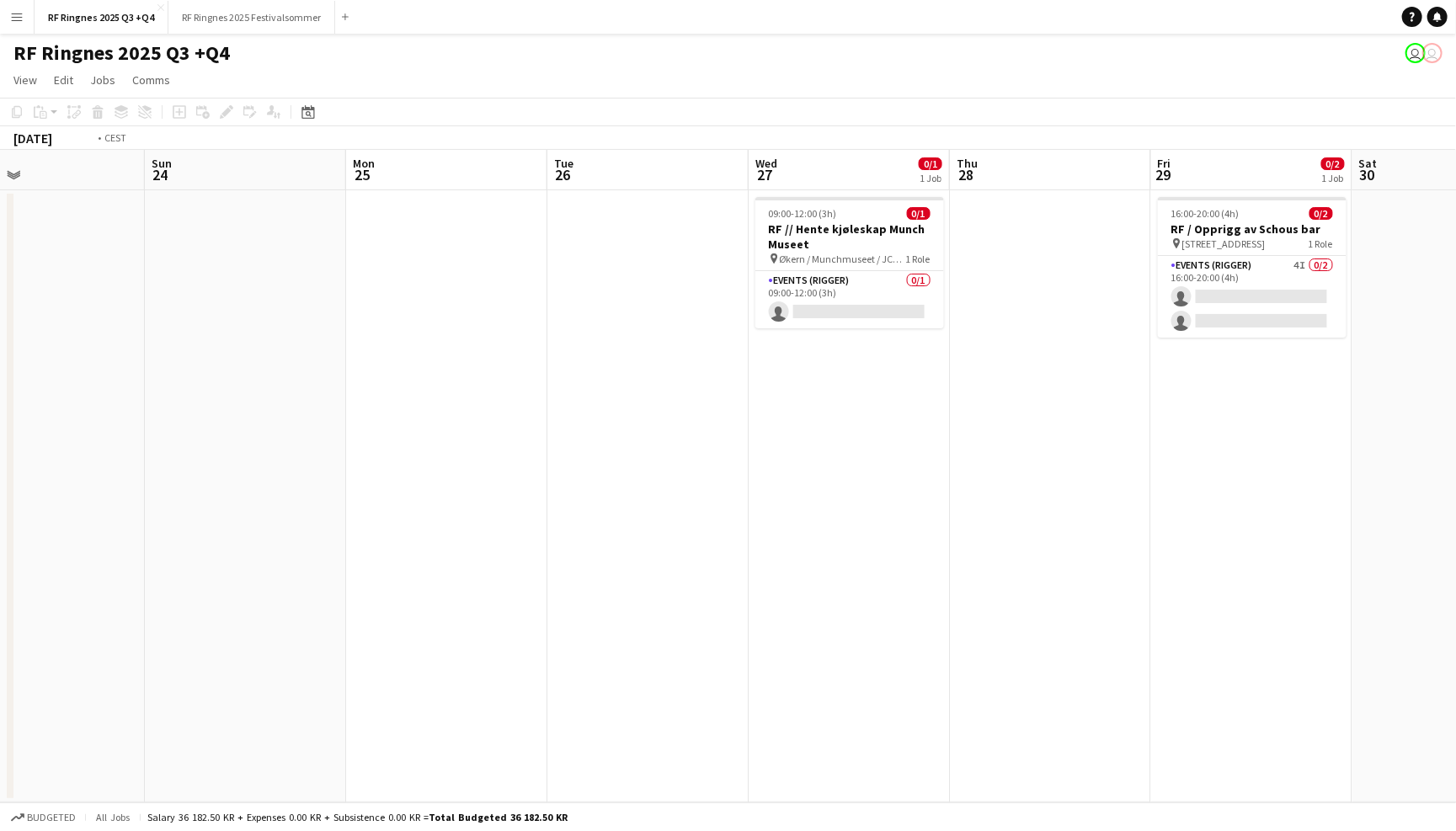
scroll to position [0, 807]
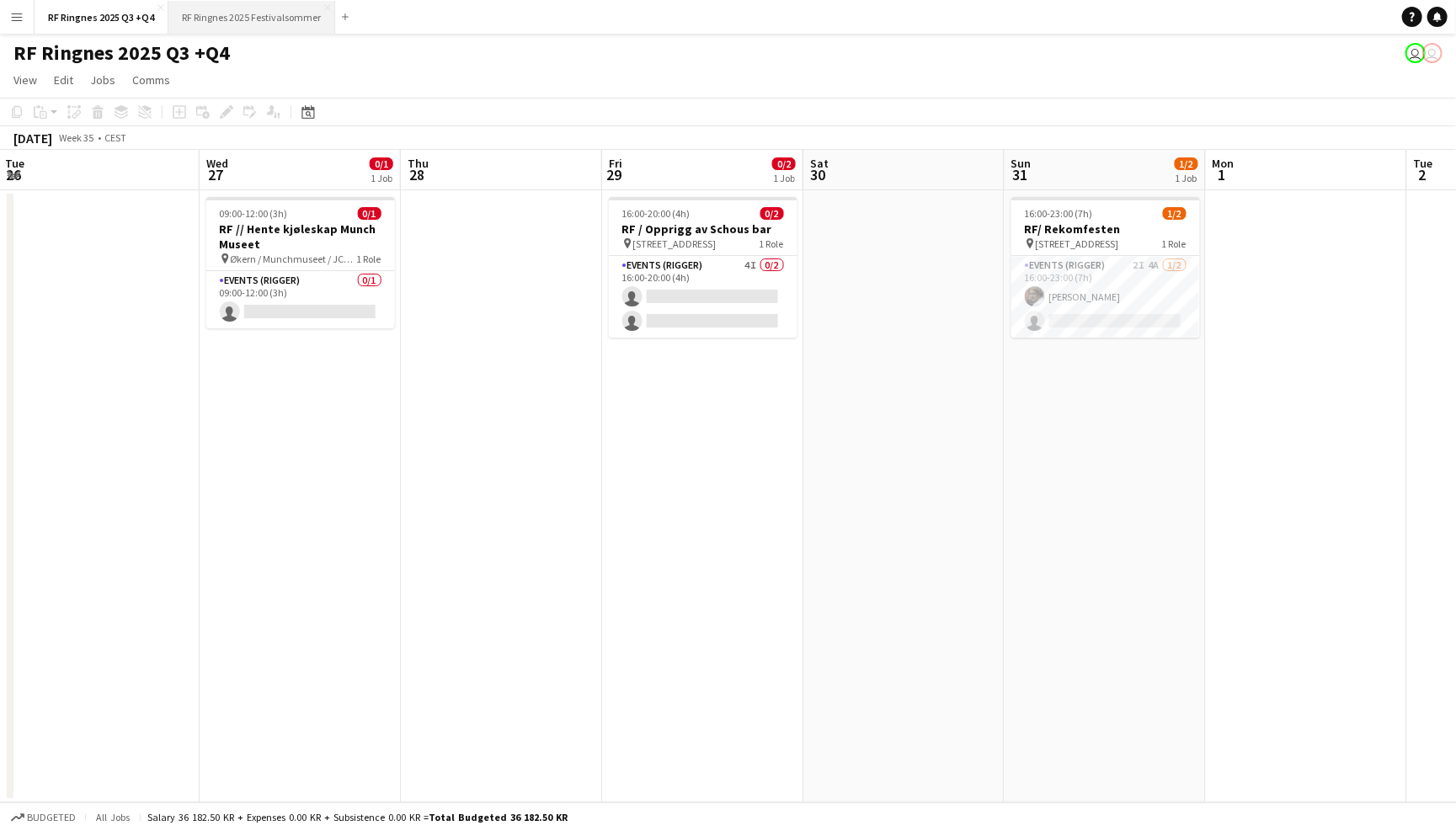
click at [234, 29] on button "RF Ringnes 2025 Festivalsommer Close" at bounding box center [251, 17] width 167 height 32
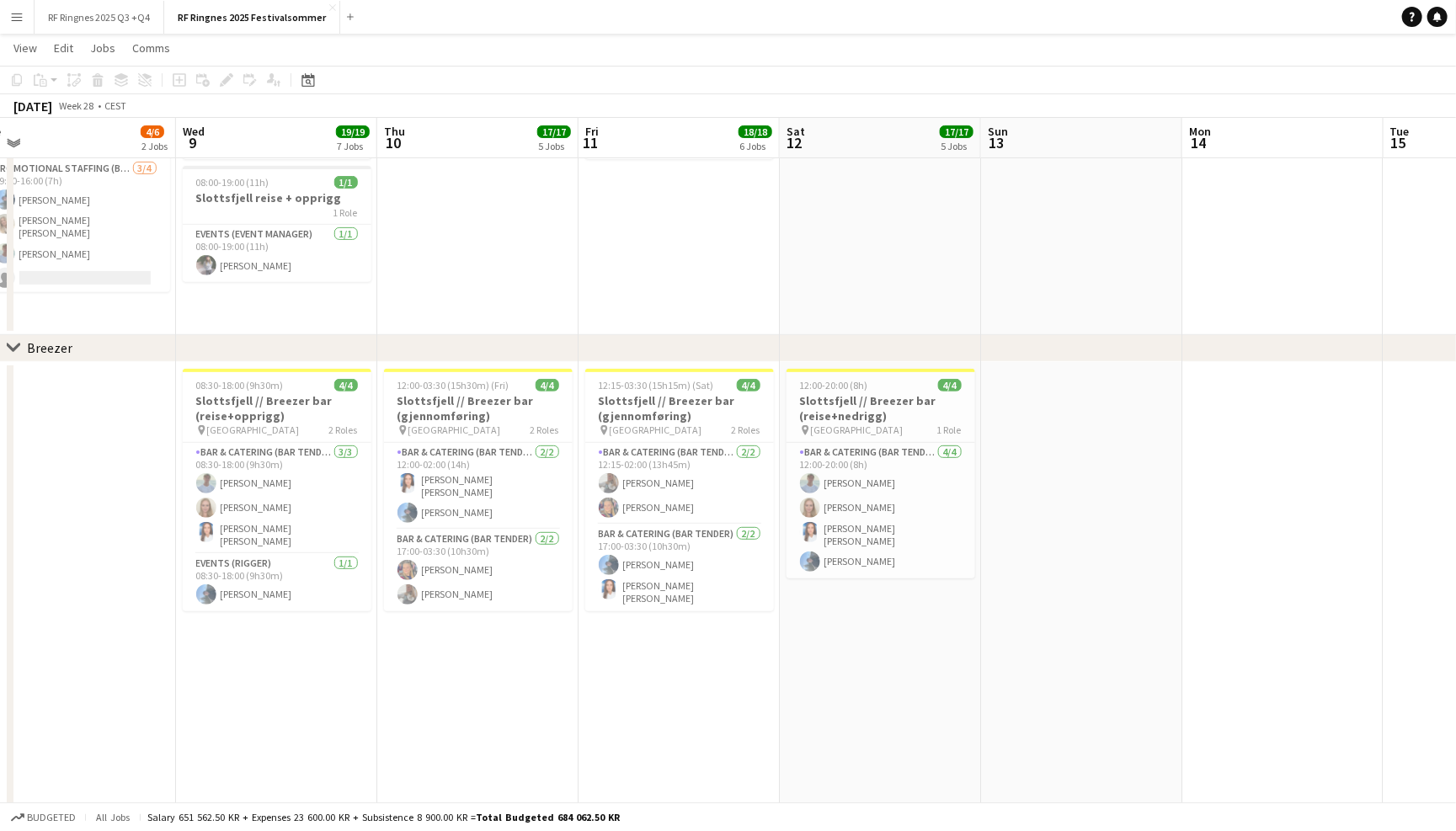
scroll to position [0, 383]
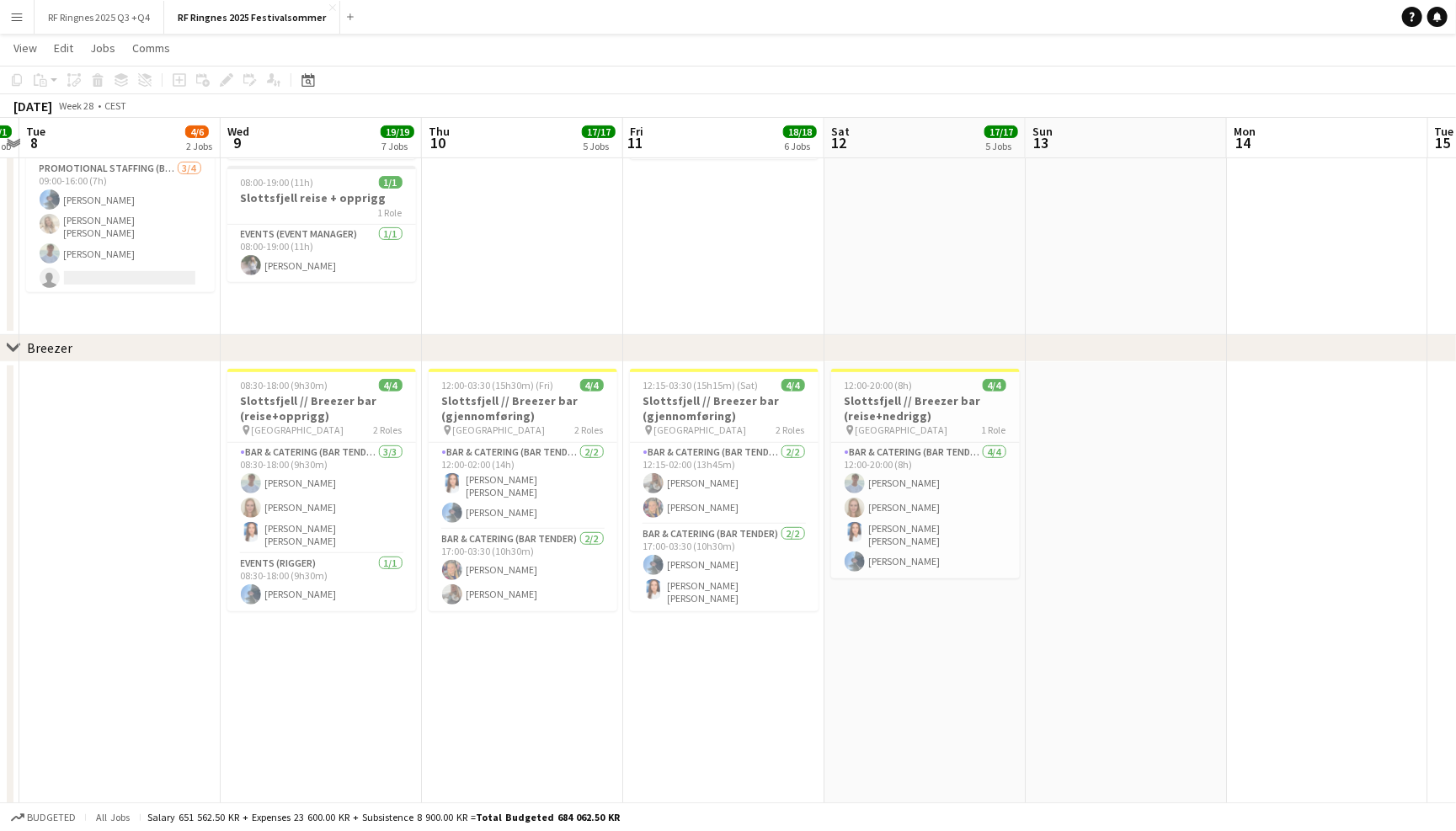
click at [21, 15] on app-icon "Menu" at bounding box center [17, 17] width 13 height 13
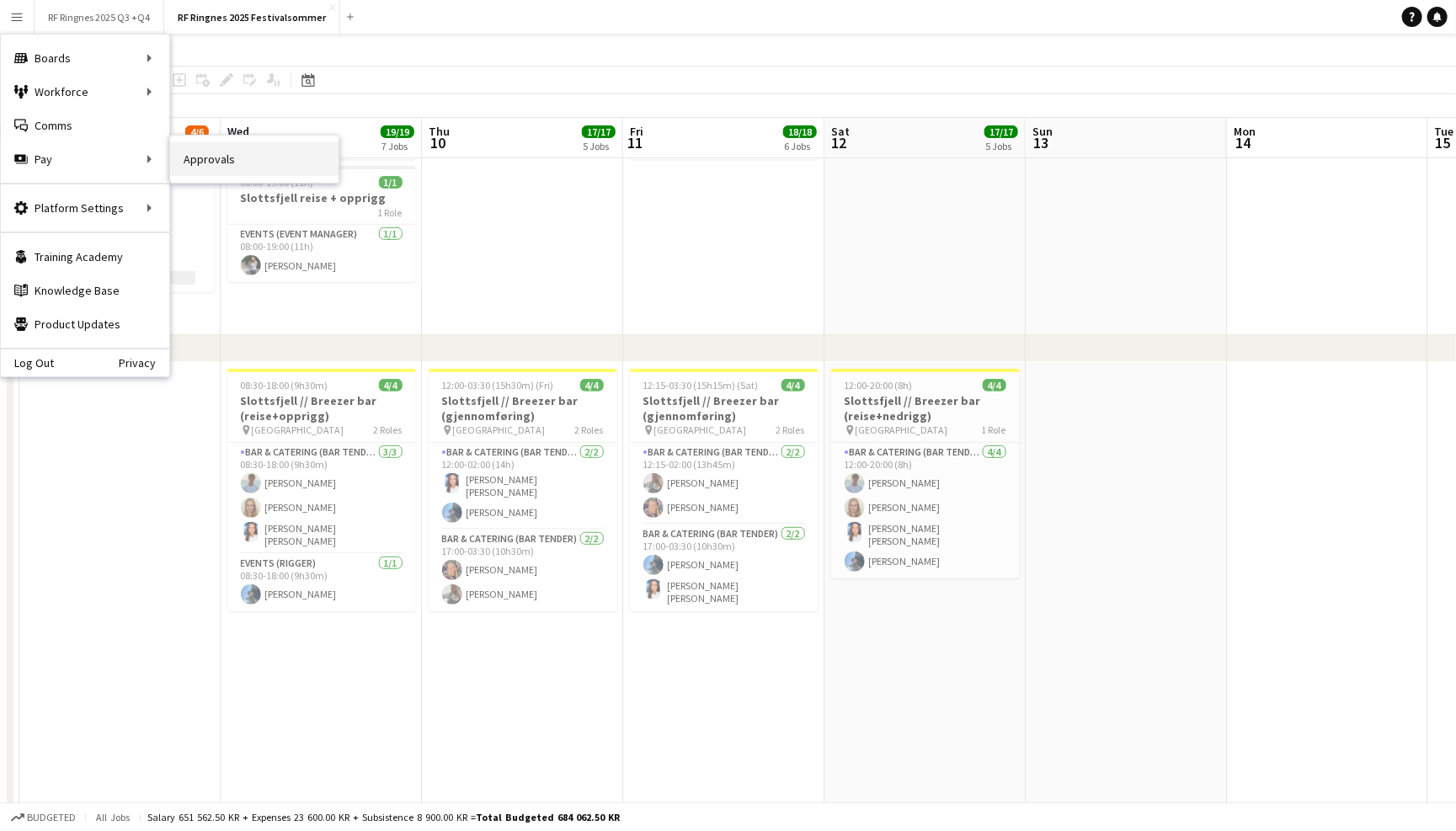
click at [206, 170] on link "Approvals" at bounding box center [254, 158] width 169 height 33
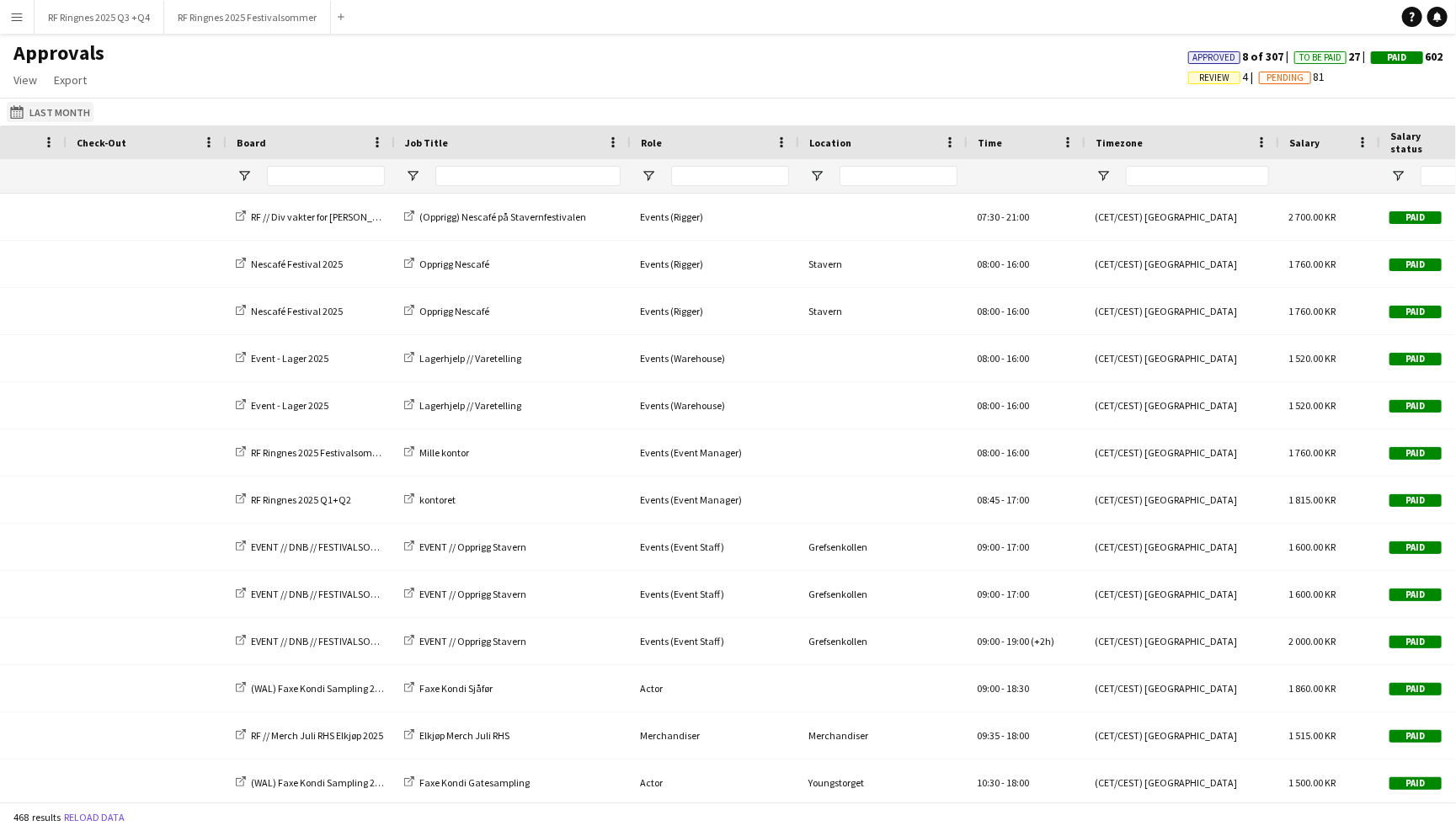
click at [26, 109] on app-icon "Last Month" at bounding box center [20, 112] width 19 height 13
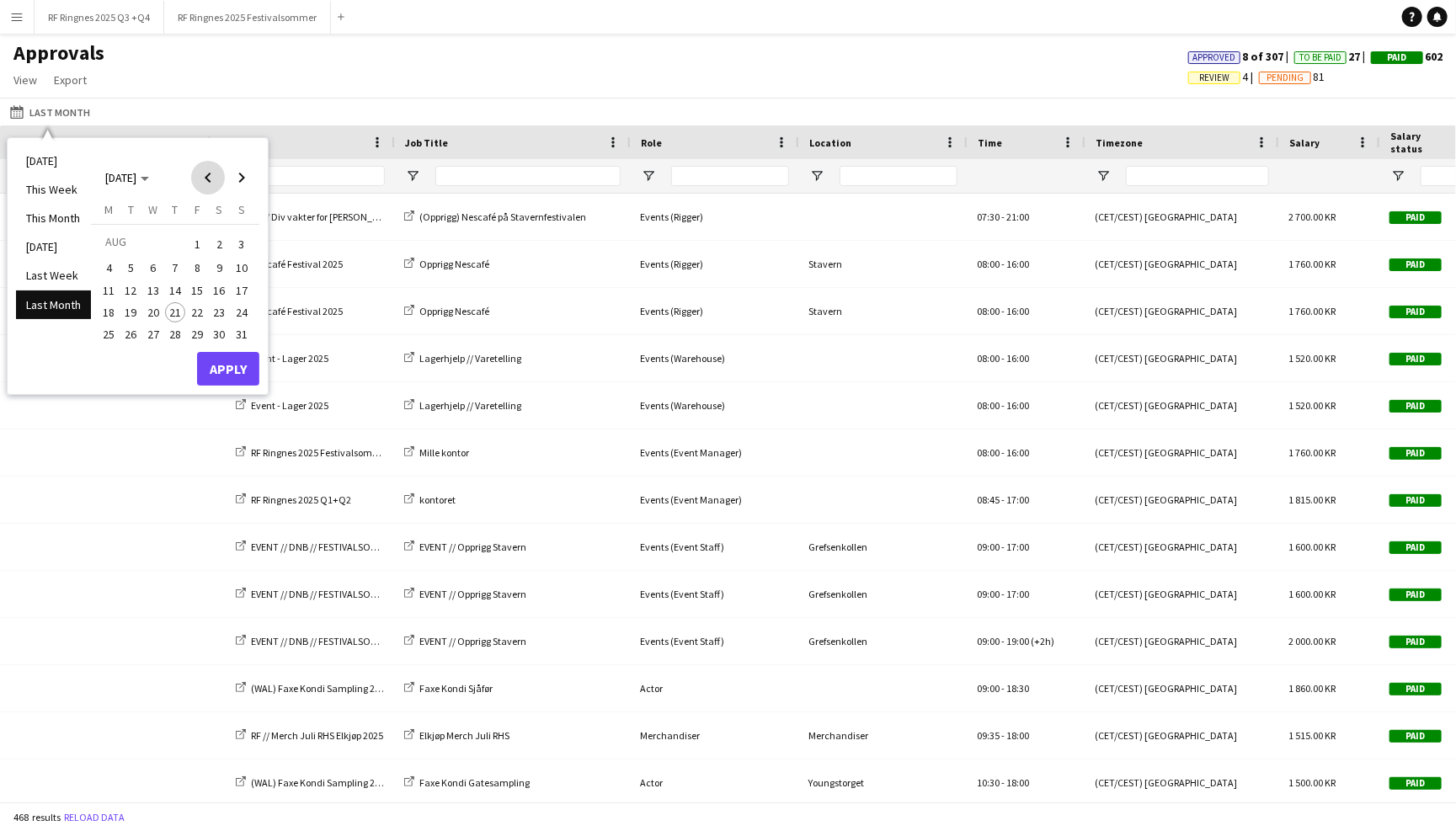
click at [200, 176] on span "Previous month" at bounding box center [208, 177] width 33 height 33
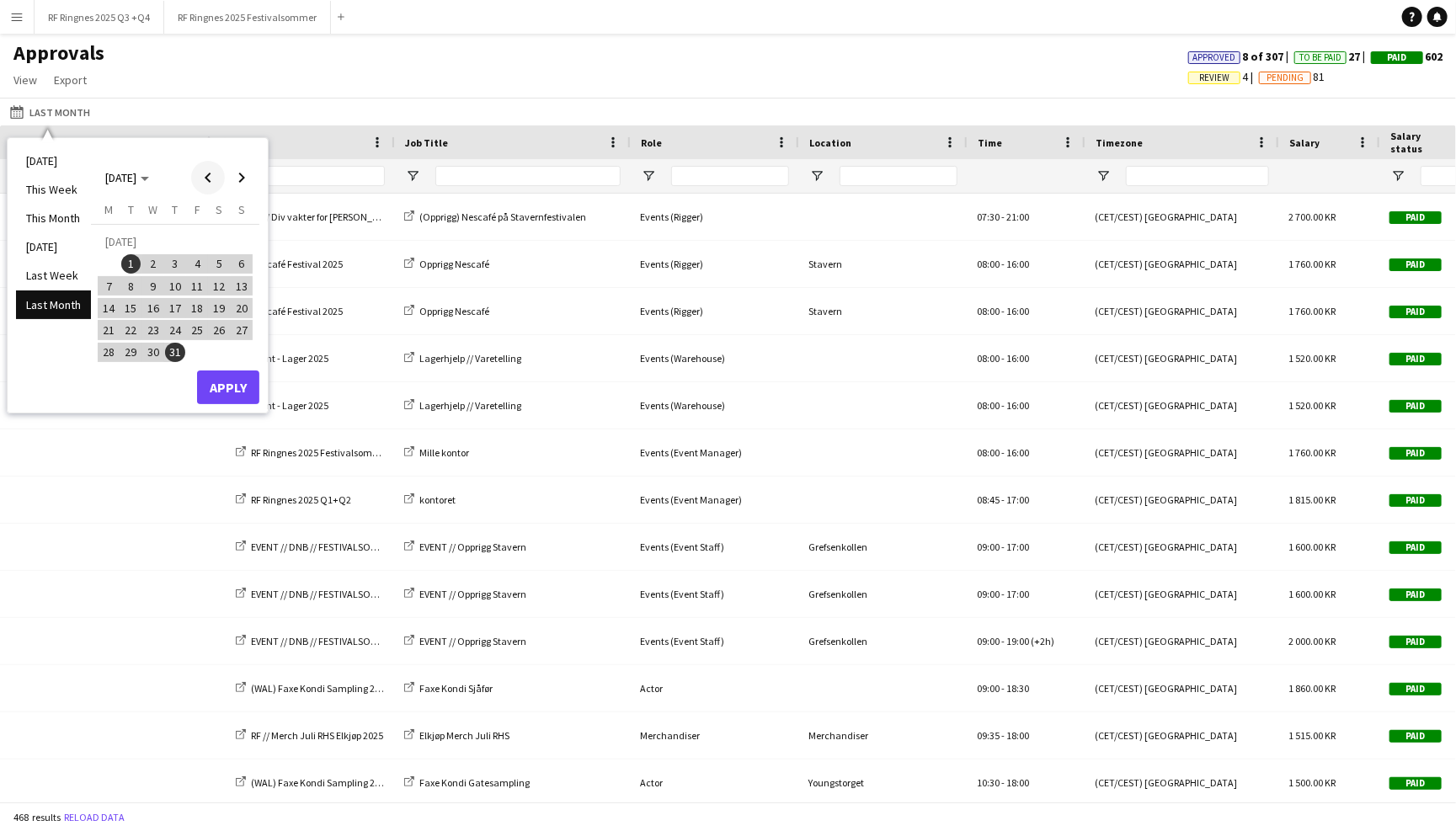
click at [209, 180] on span "Previous month" at bounding box center [208, 177] width 33 height 33
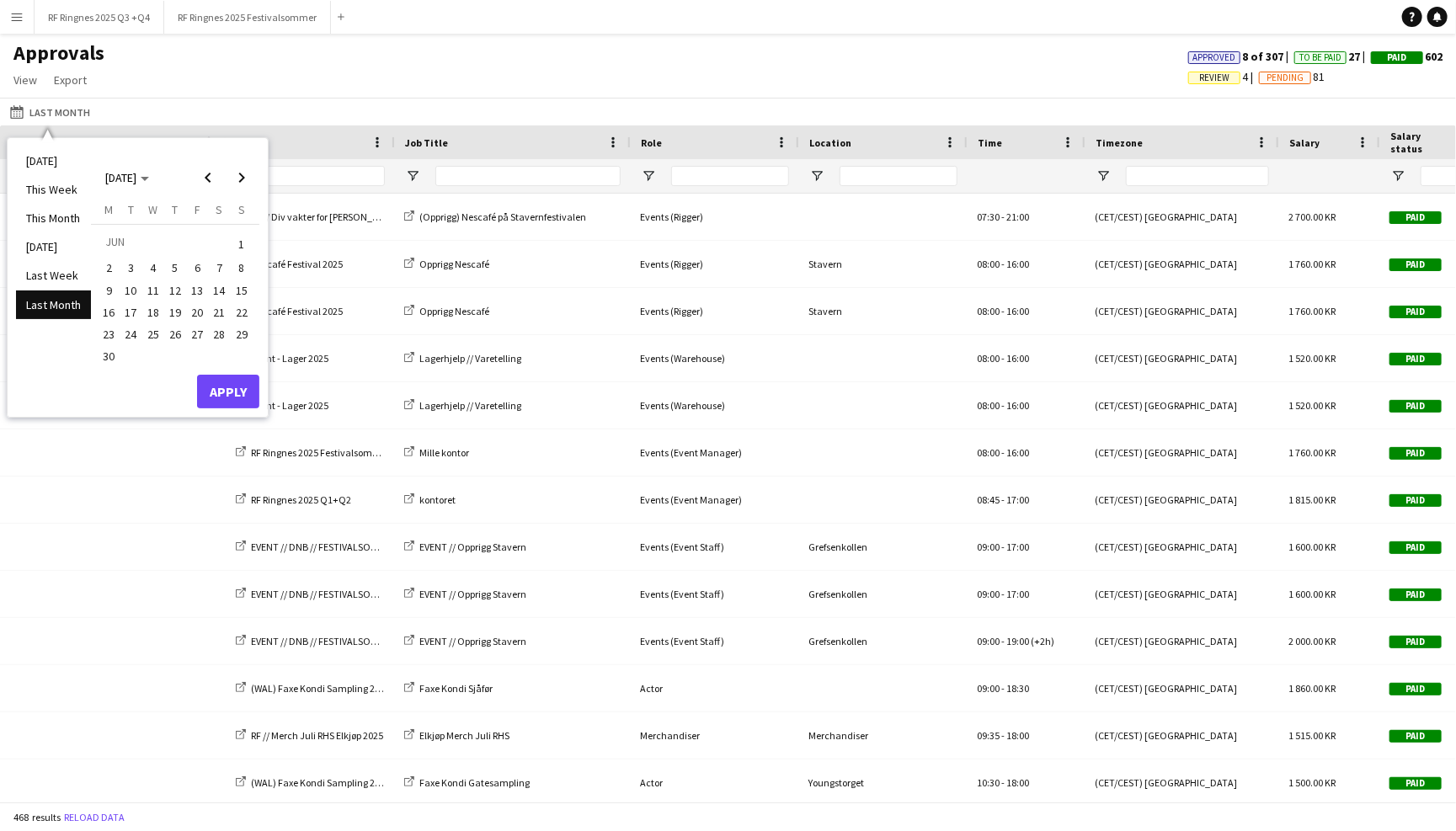
click at [112, 287] on span "9" at bounding box center [108, 289] width 20 height 20
click at [245, 286] on span "15" at bounding box center [241, 289] width 20 height 20
click at [239, 382] on button "Apply" at bounding box center [228, 390] width 62 height 33
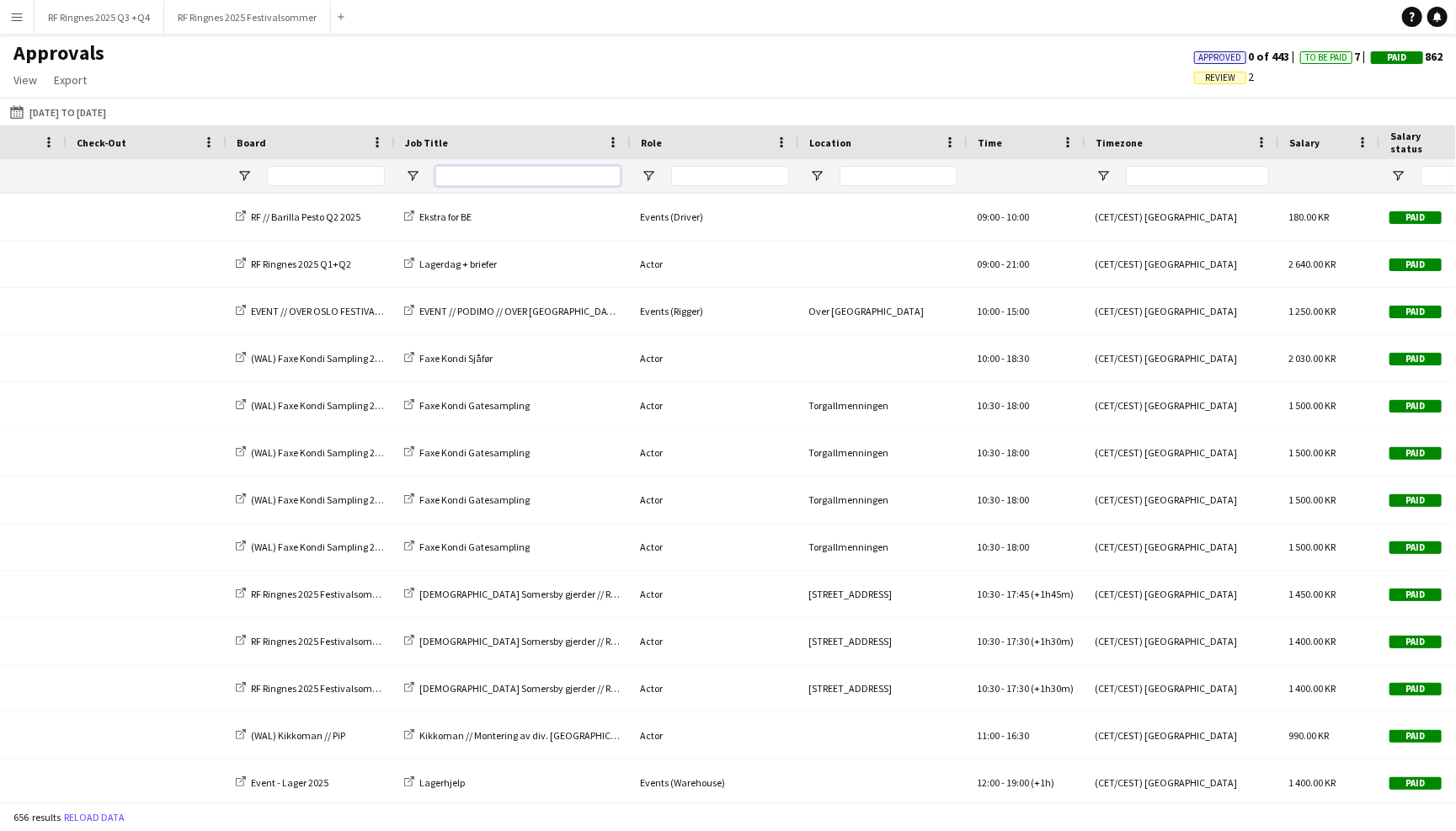
click at [474, 166] on input "Job Title Filter Input" at bounding box center [528, 175] width 185 height 20
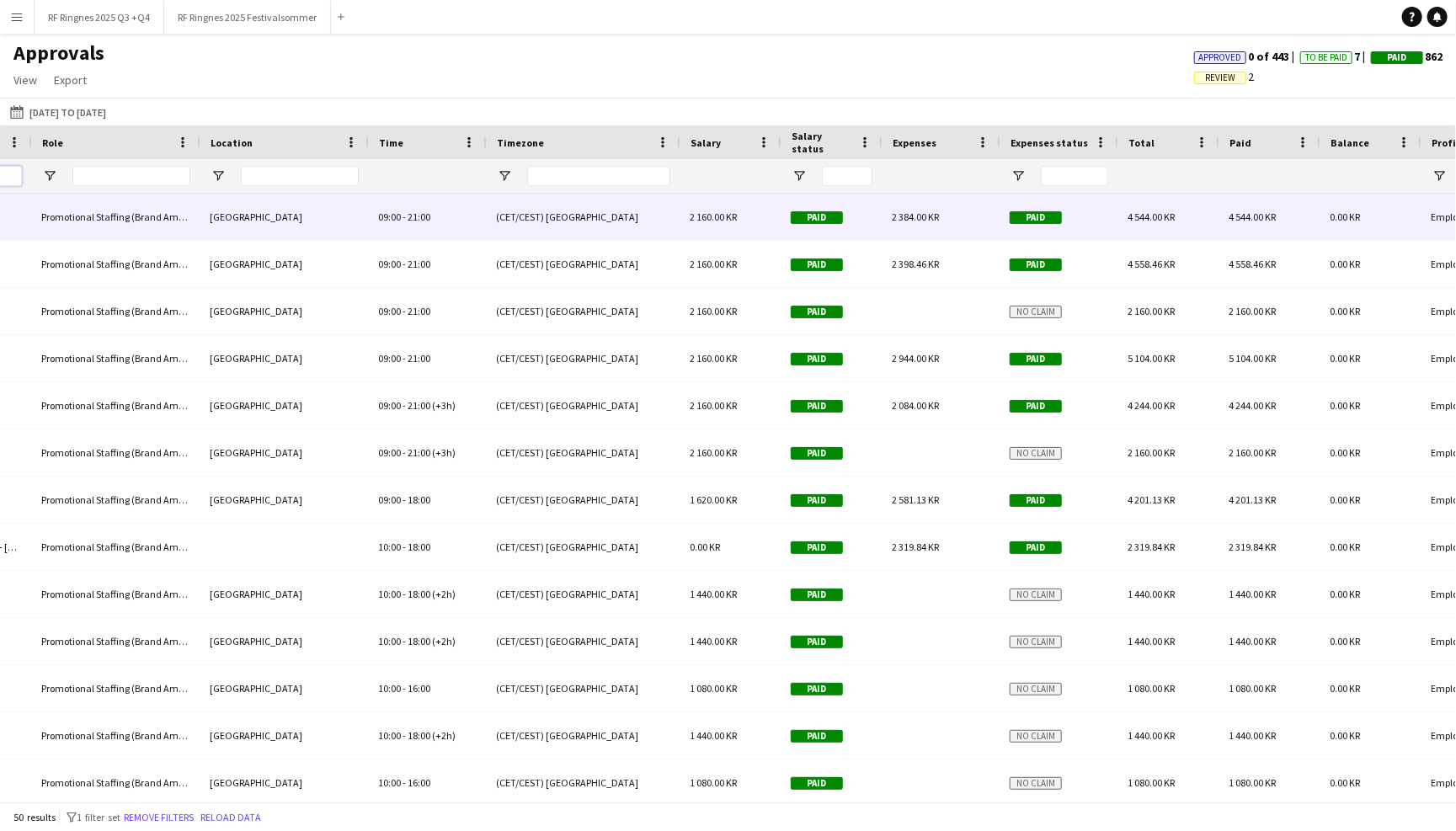
type input "***"
click at [933, 218] on span "2 384.00 KR" at bounding box center [915, 216] width 48 height 12
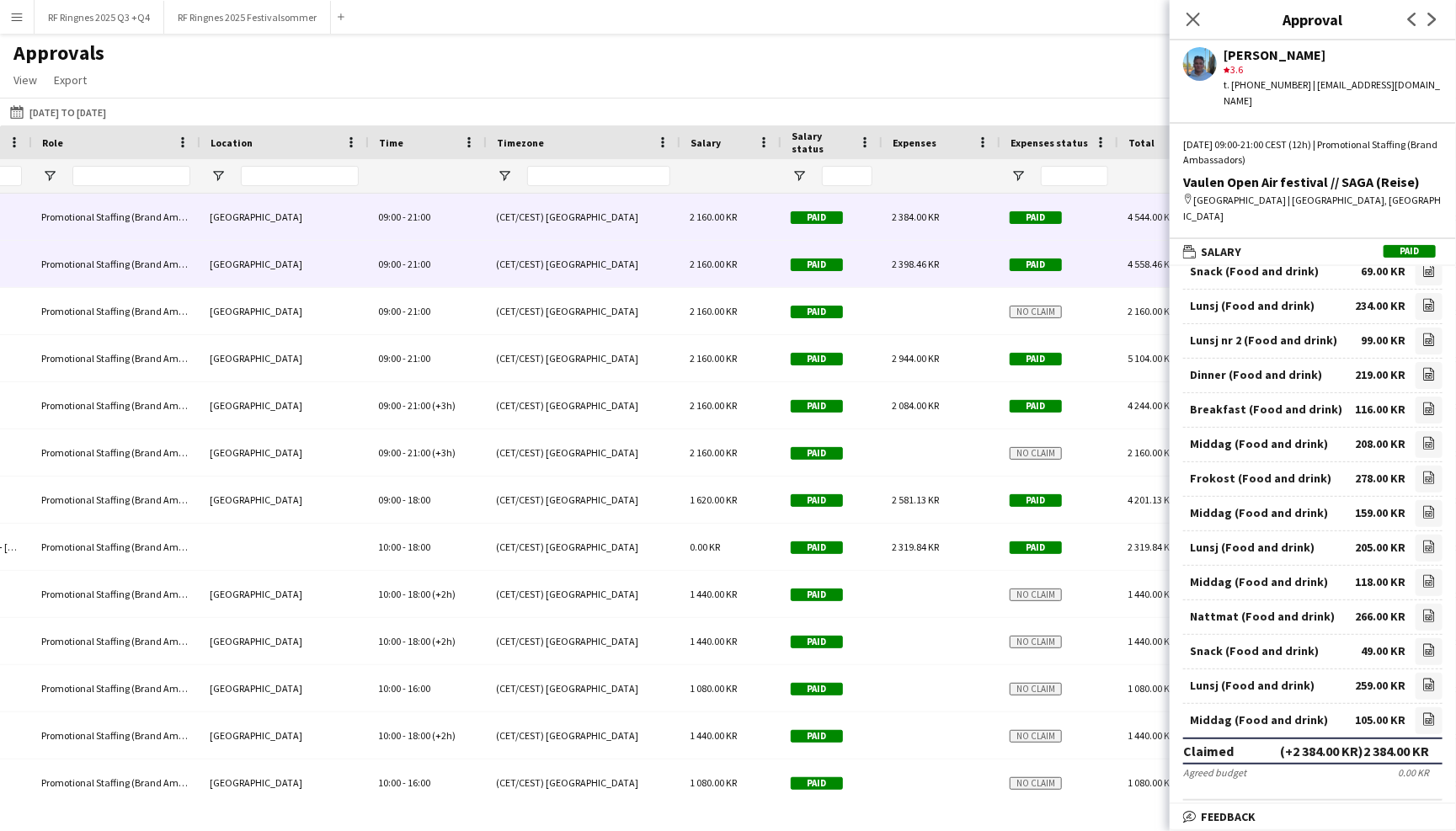
click at [862, 268] on div "Paid" at bounding box center [831, 264] width 101 height 47
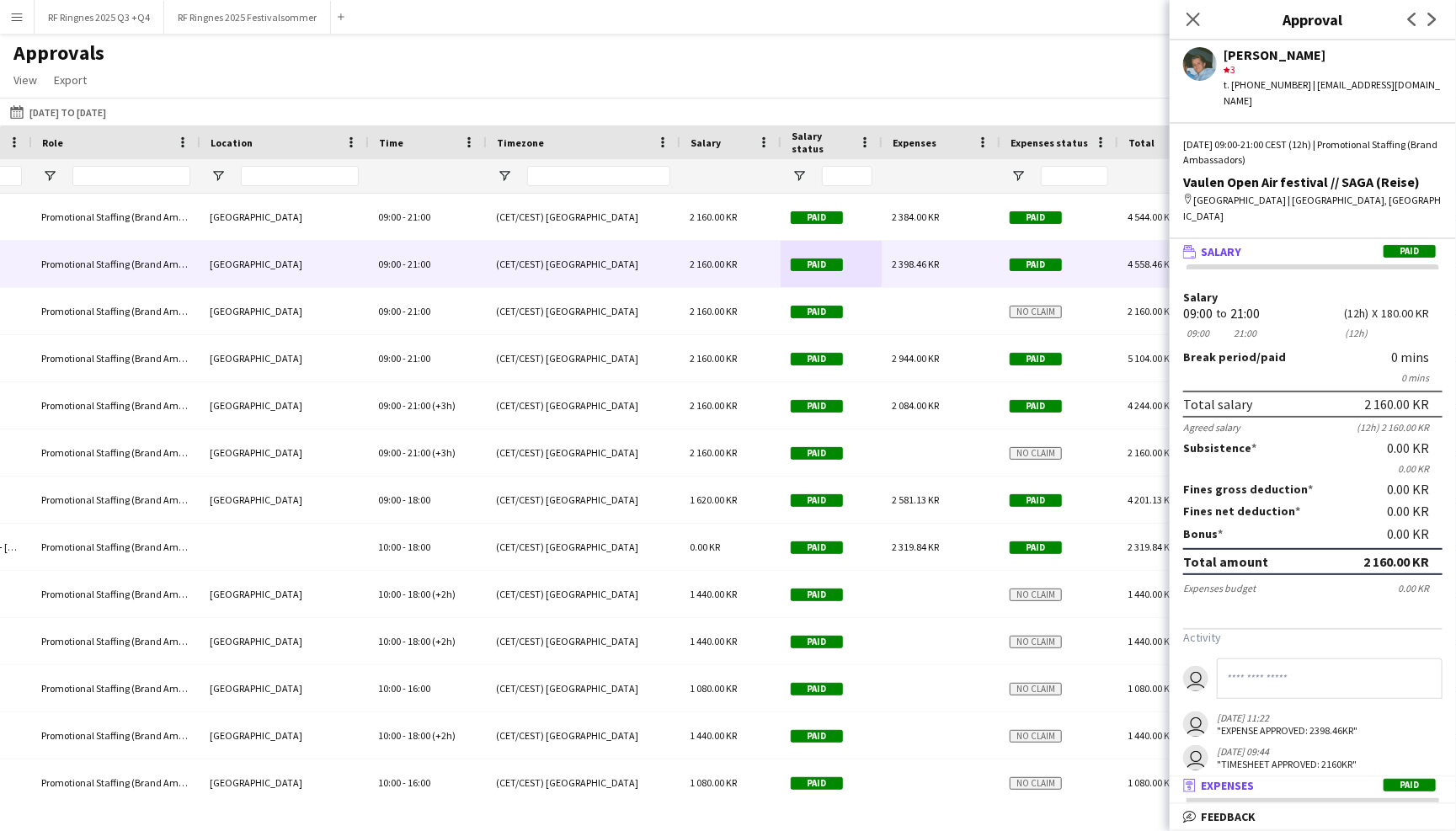
click at [1308, 792] on mat-panel-title "receipt Expenses Paid" at bounding box center [1309, 785] width 280 height 15
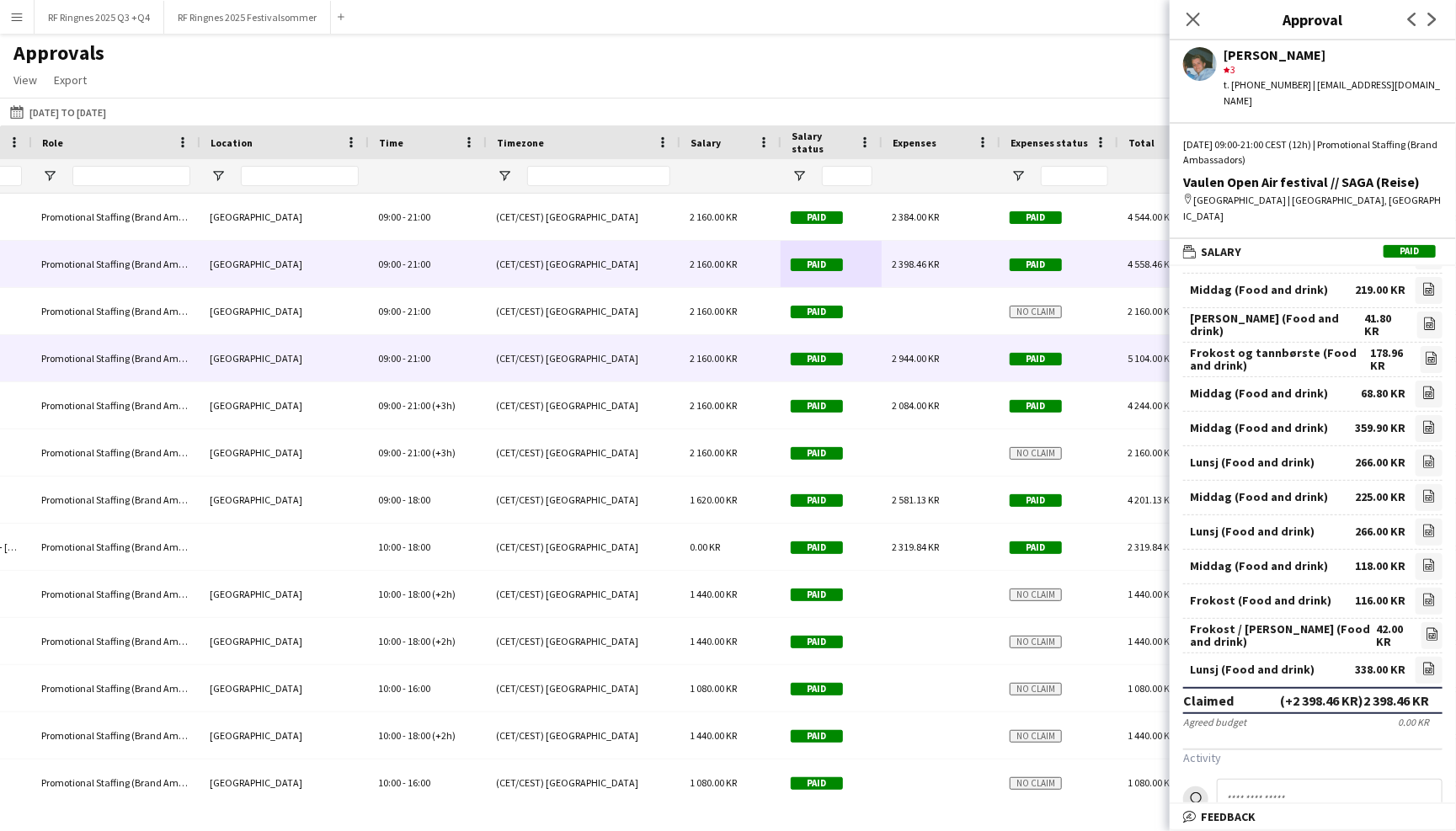
click at [969, 364] on div "2 944.00 KR" at bounding box center [941, 358] width 118 height 47
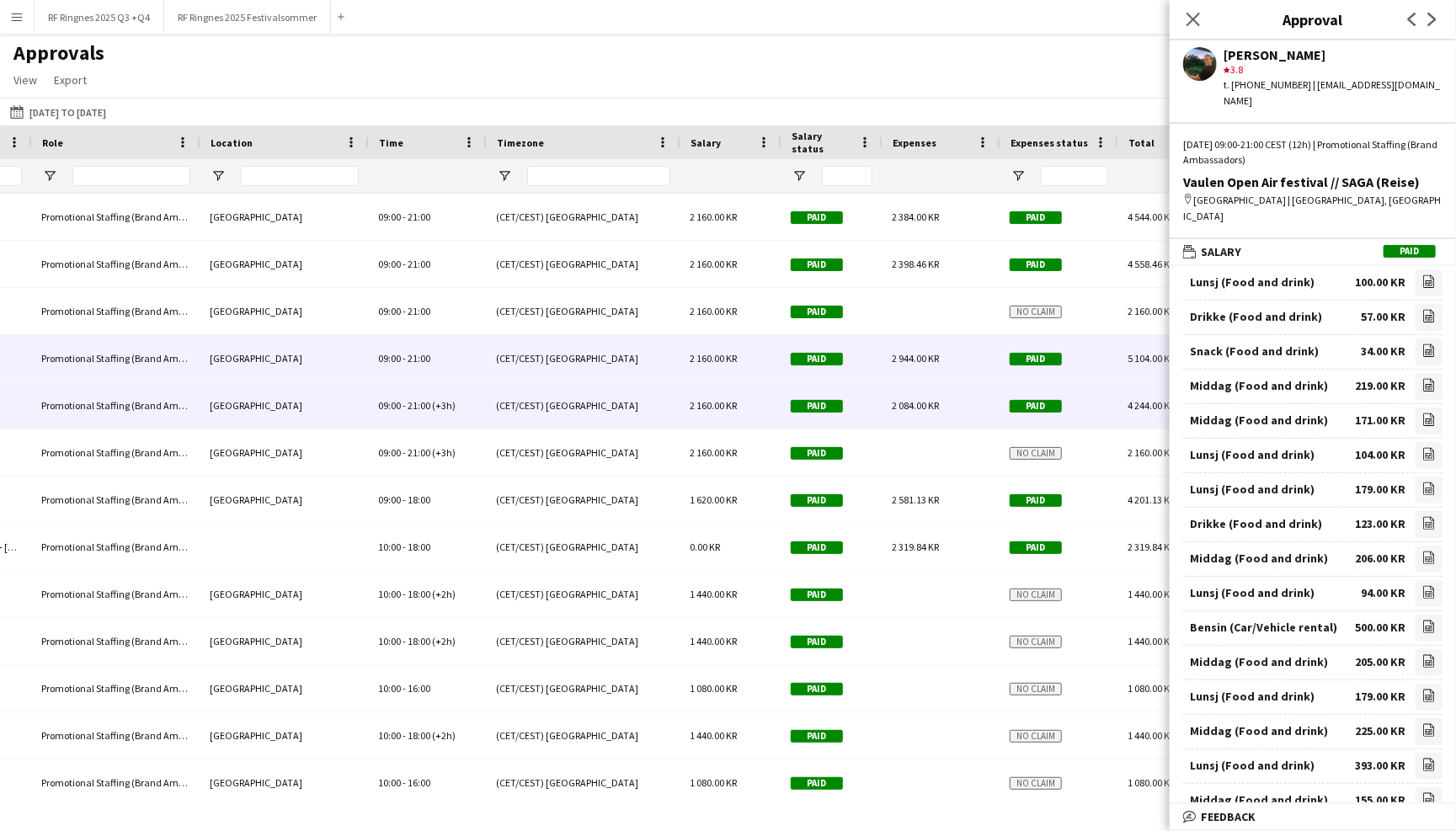
click at [955, 406] on div "2 084.00 KR" at bounding box center [941, 405] width 118 height 47
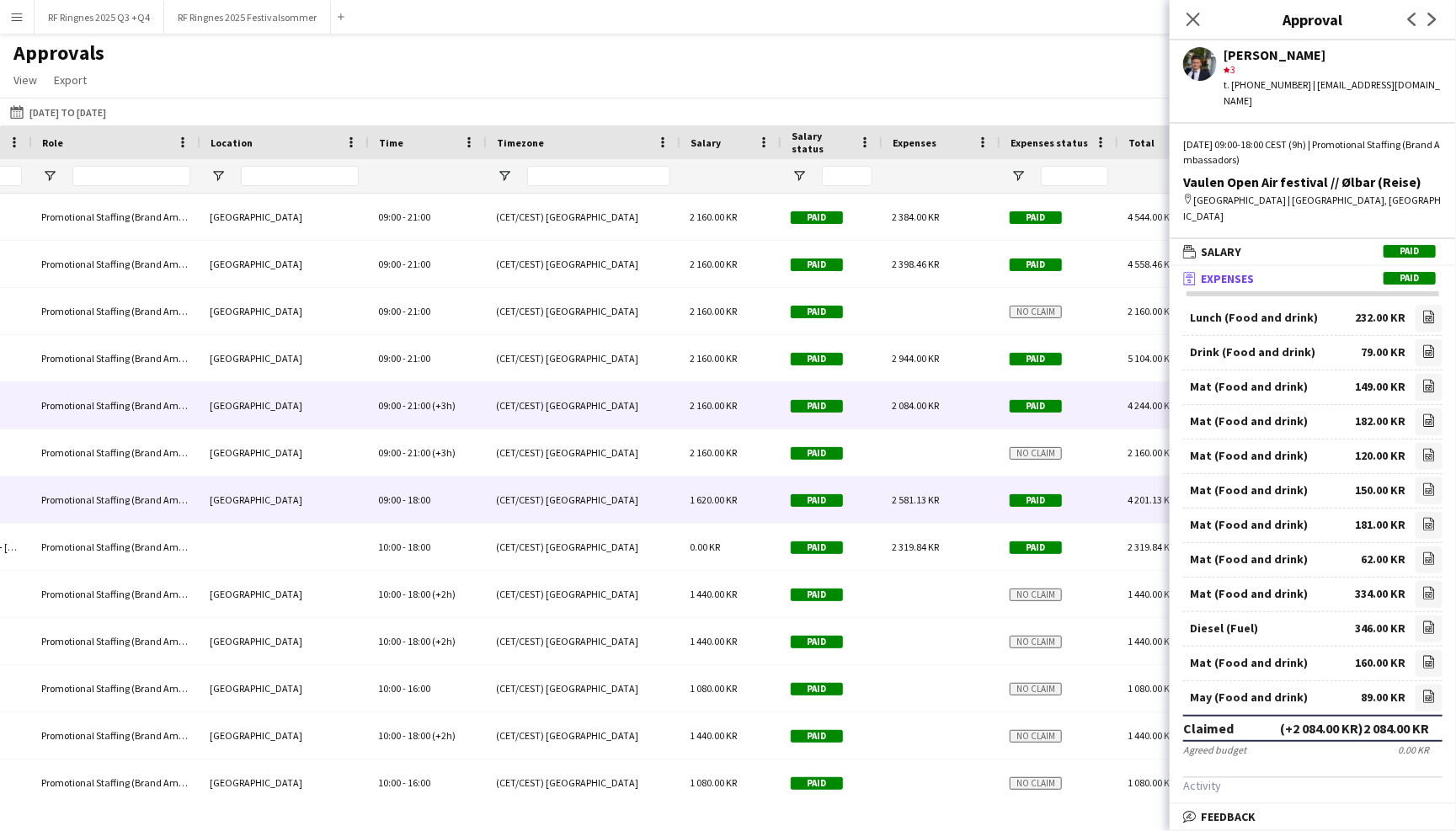
click at [958, 490] on div "2 581.13 KR" at bounding box center [941, 499] width 118 height 47
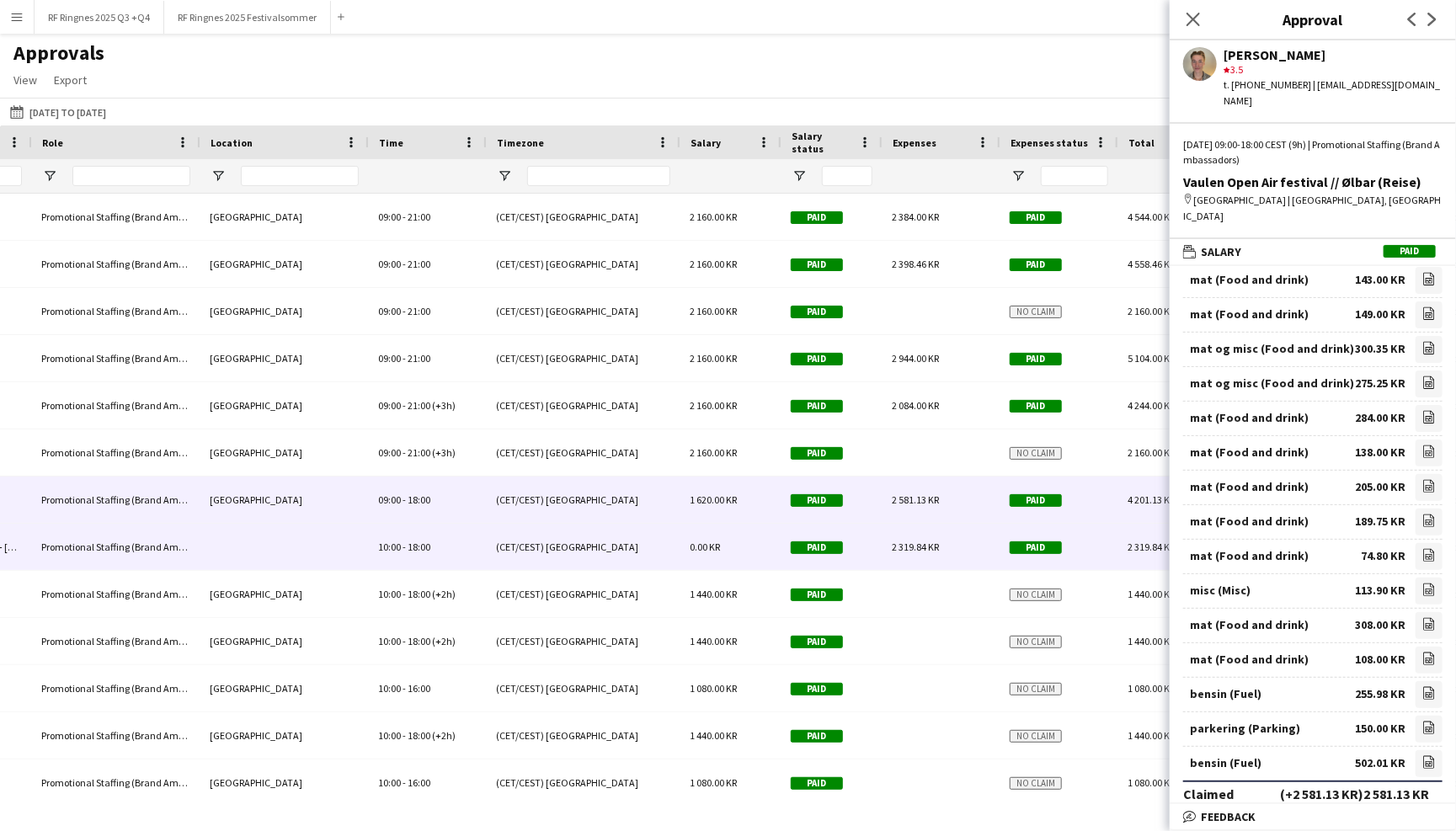
click at [933, 542] on span "2 319.84 KR" at bounding box center [915, 546] width 48 height 12
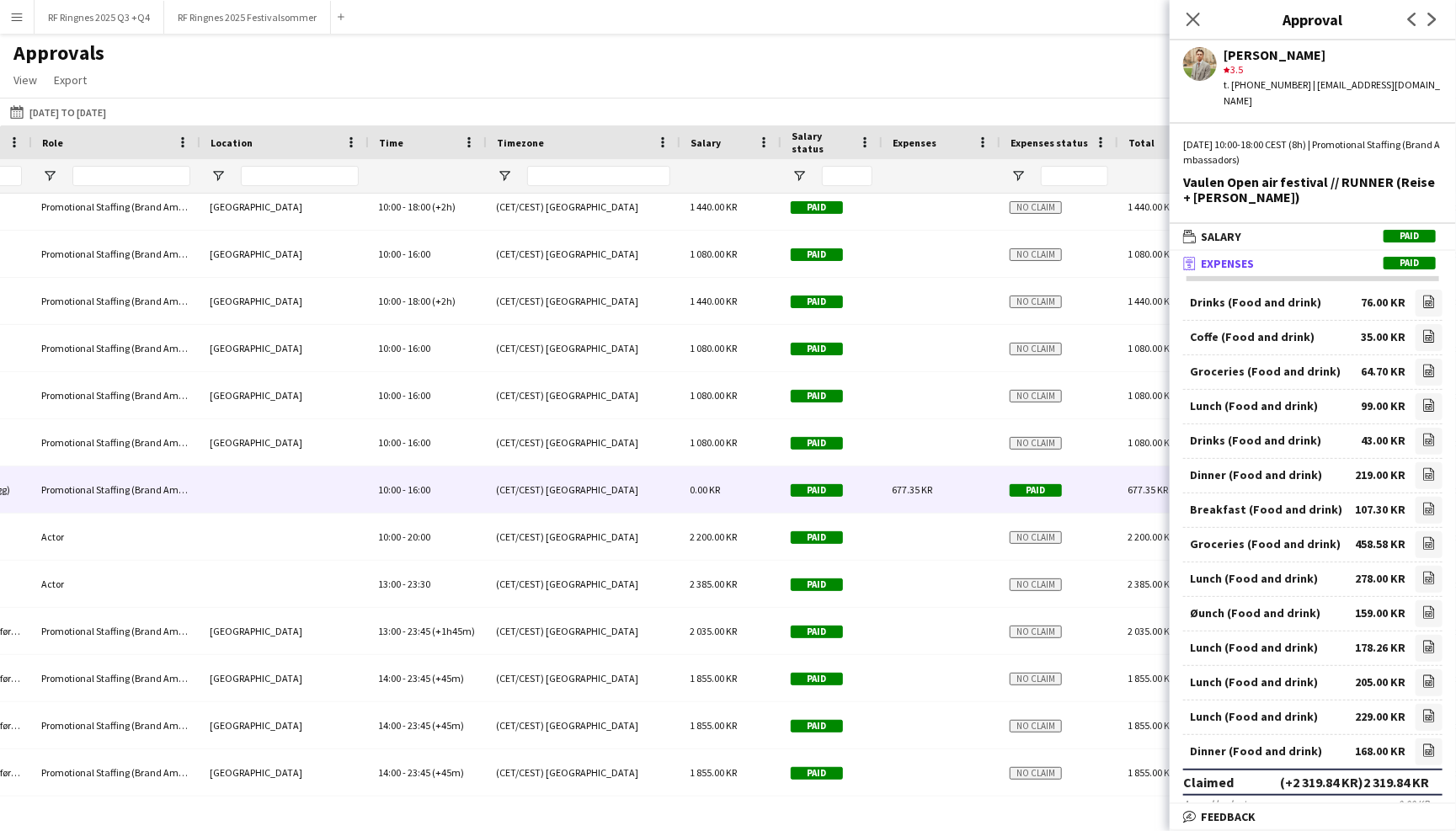
click at [927, 490] on span "677.35 KR" at bounding box center [911, 488] width 40 height 12
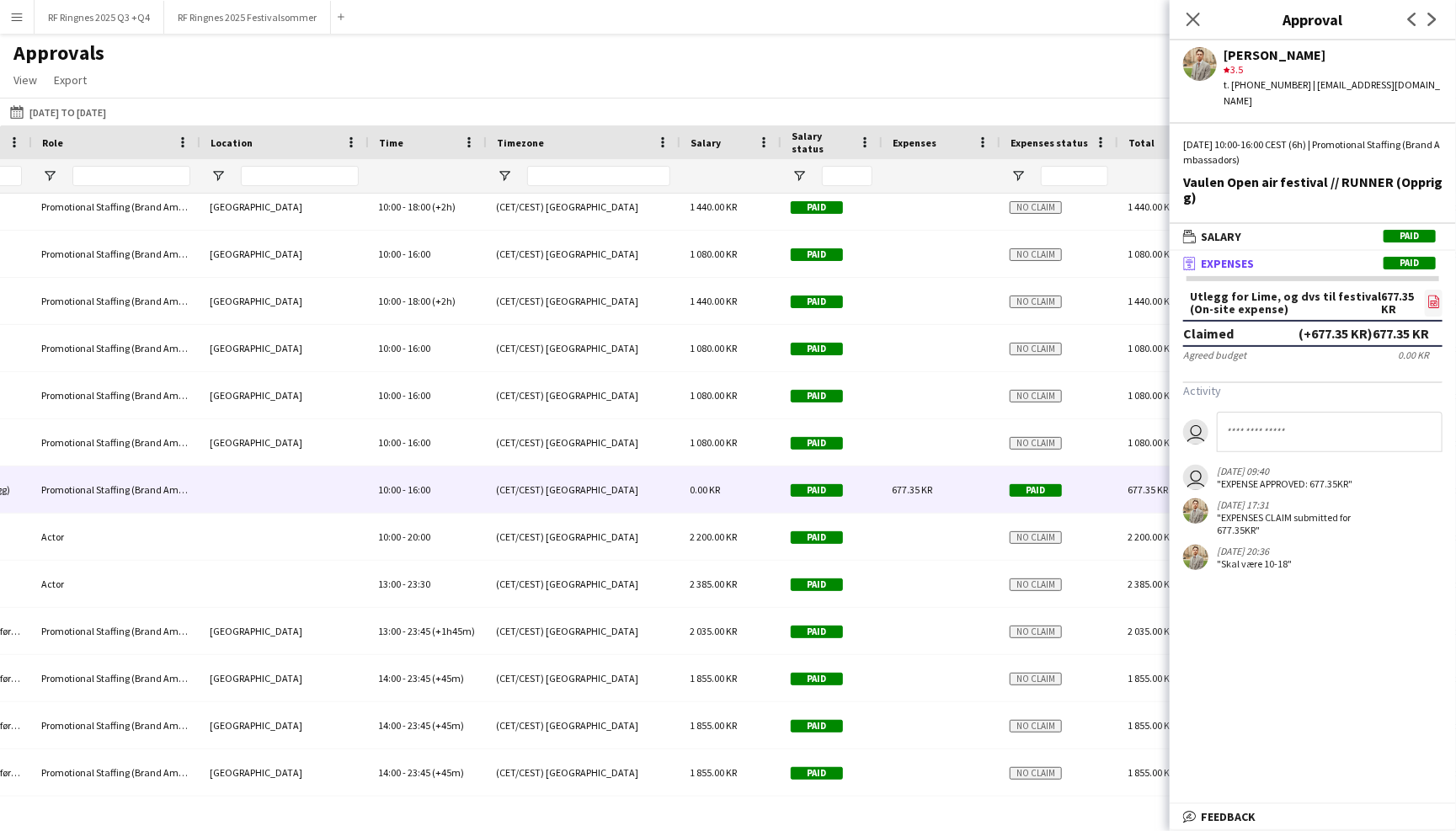
click at [1434, 294] on icon "file-image" at bounding box center [1433, 301] width 13 height 13
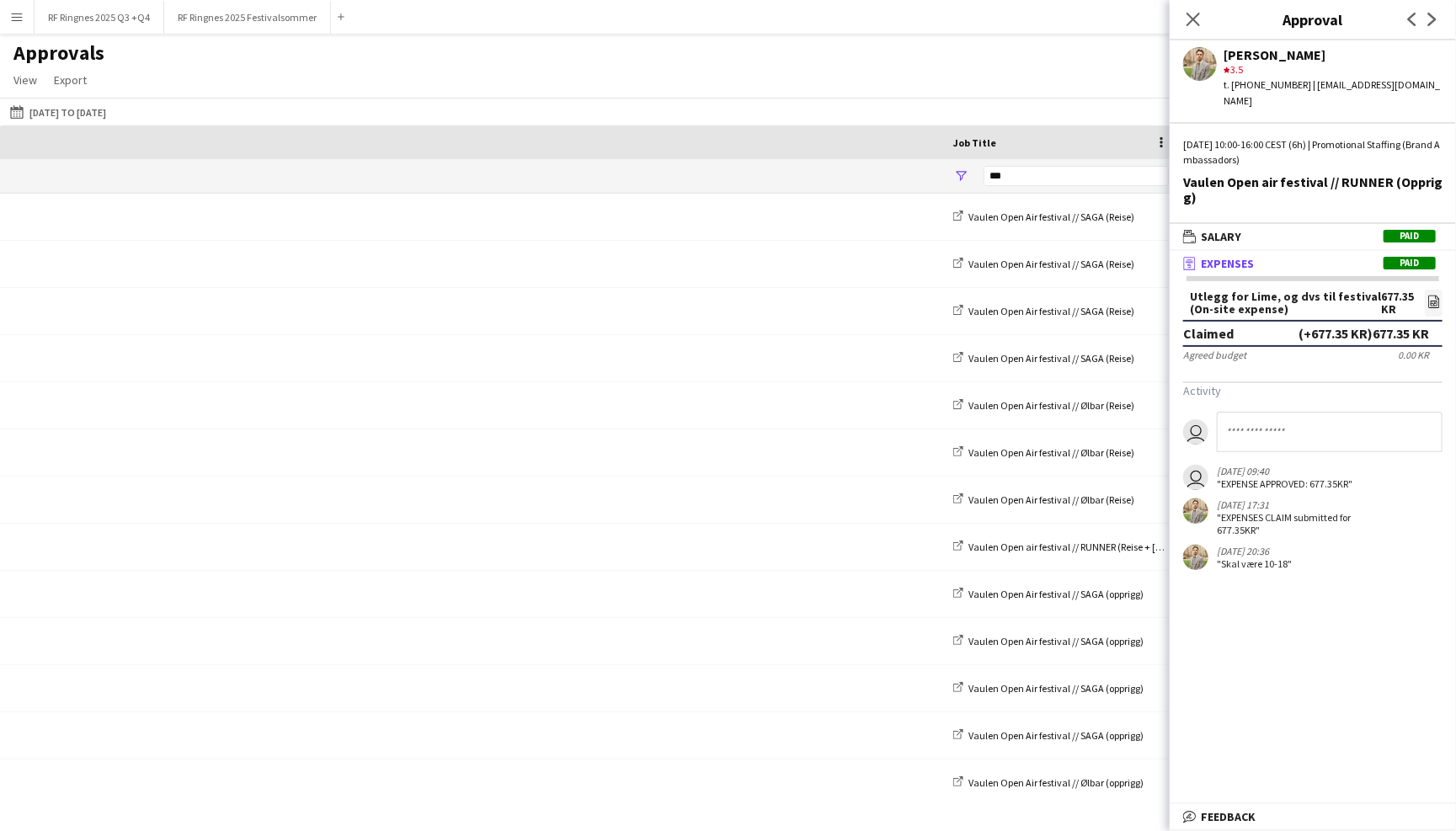
scroll to position [0, 1147]
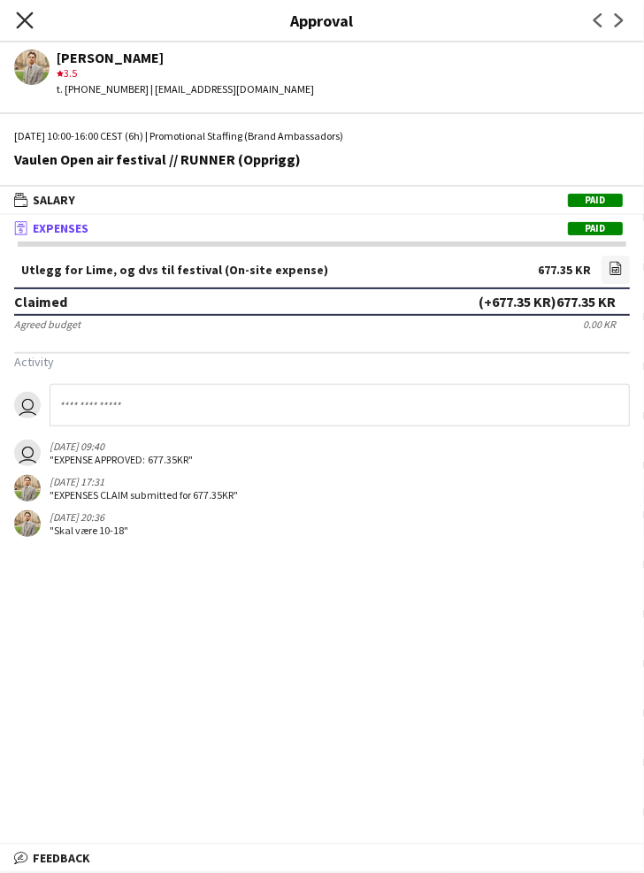
click at [17, 15] on icon "Close pop-in" at bounding box center [24, 19] width 17 height 17
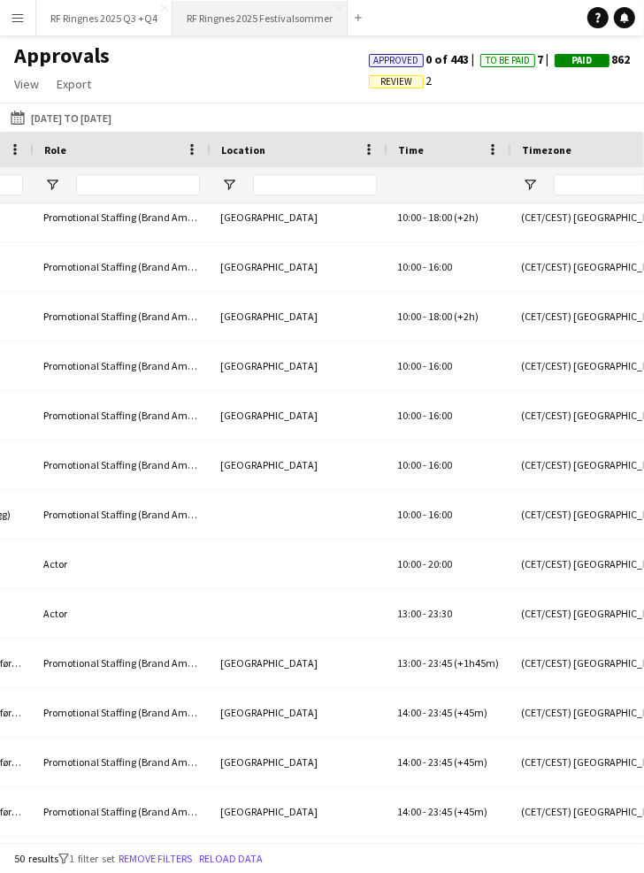
click at [217, 22] on button "RF Ringnes 2025 Festivalsommer Close" at bounding box center [259, 18] width 175 height 34
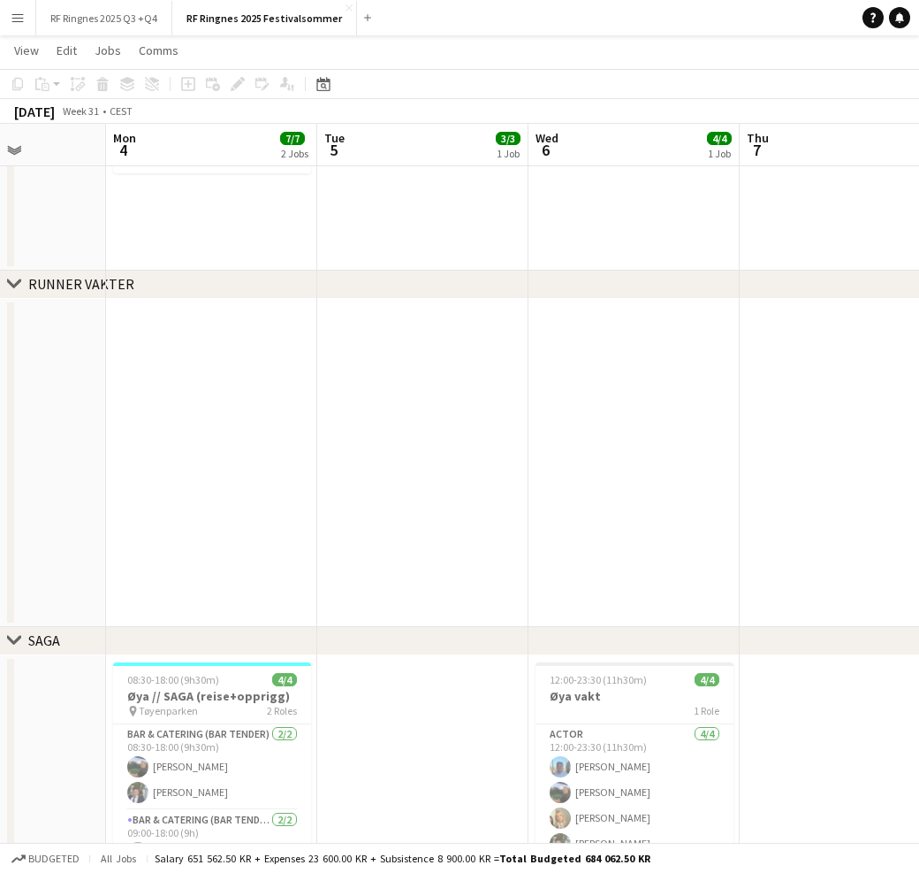
scroll to position [0, 530]
click at [239, 747] on app-card-role "Bar & Catering (Bar Tender) 2/2 08:30-18:00 (9h30m) Christian Smelhus Ulrik Syv…" at bounding box center [210, 767] width 198 height 86
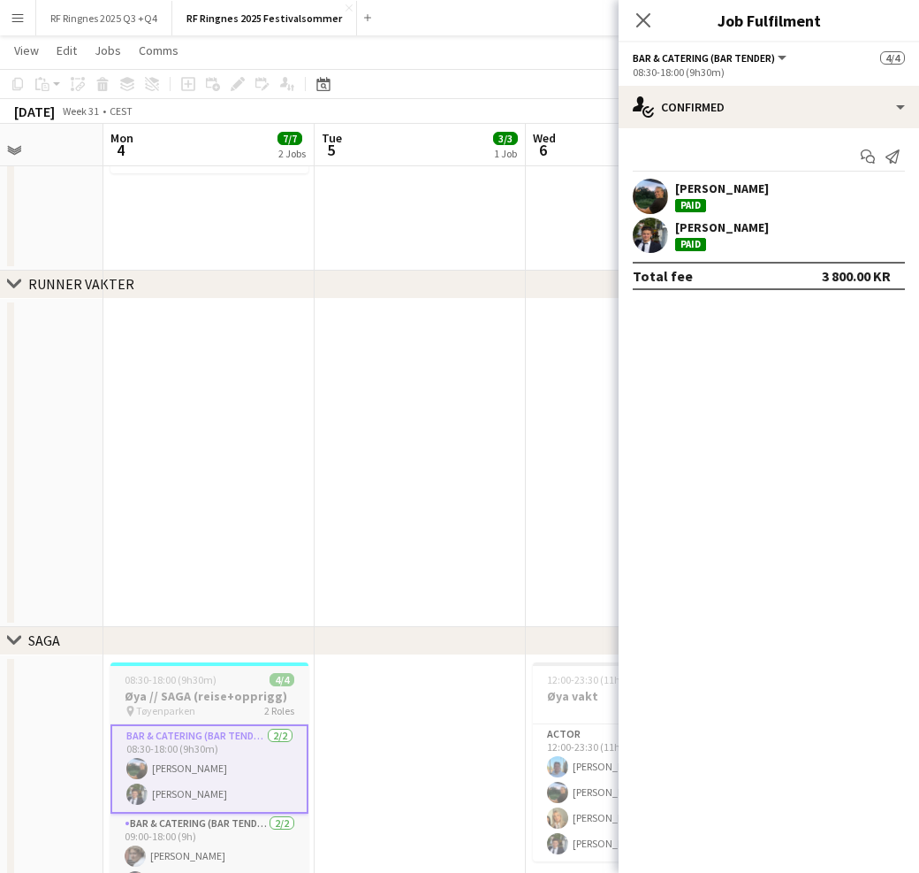
click at [223, 688] on h3 "Øya // SAGA (reise+opprigg)" at bounding box center [210, 696] width 198 height 16
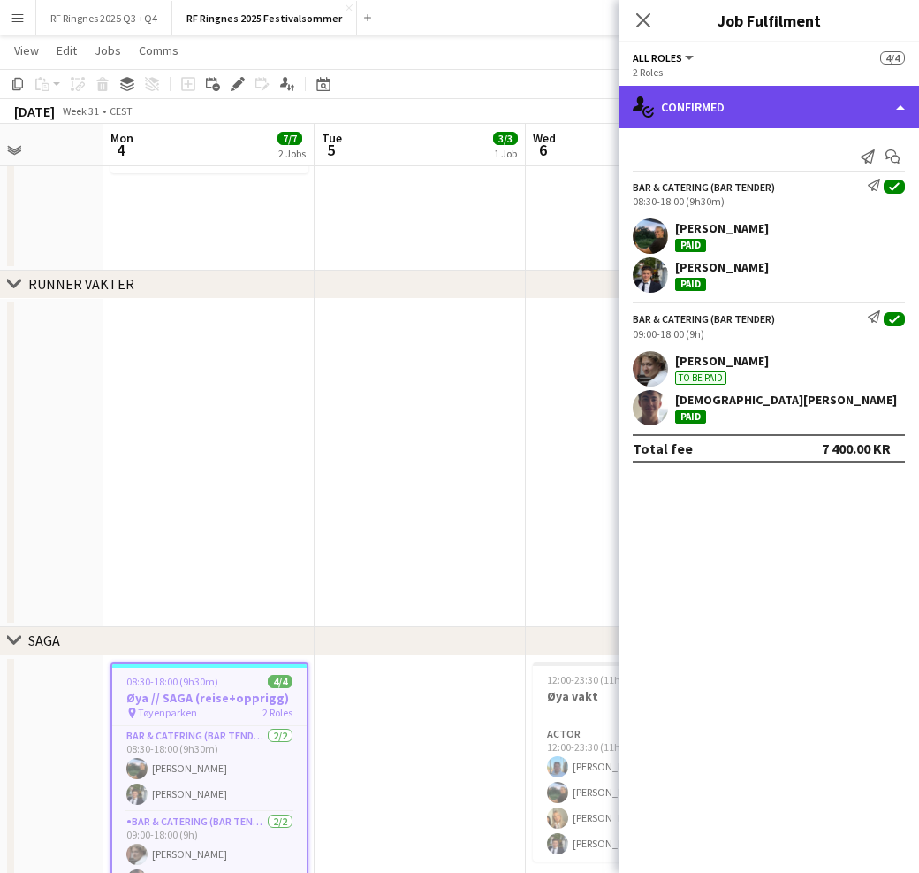
click at [816, 101] on div "single-neutral-actions-check-2 Confirmed" at bounding box center [769, 107] width 301 height 42
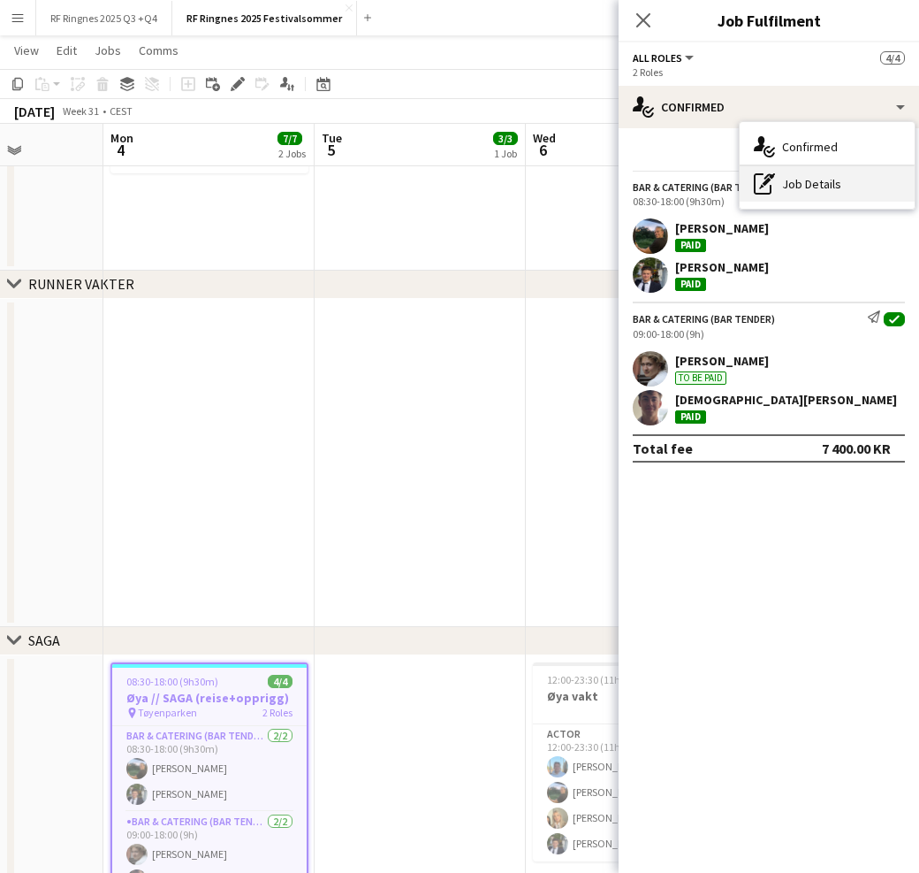
click at [843, 185] on div "pen-write Job Details" at bounding box center [827, 183] width 175 height 35
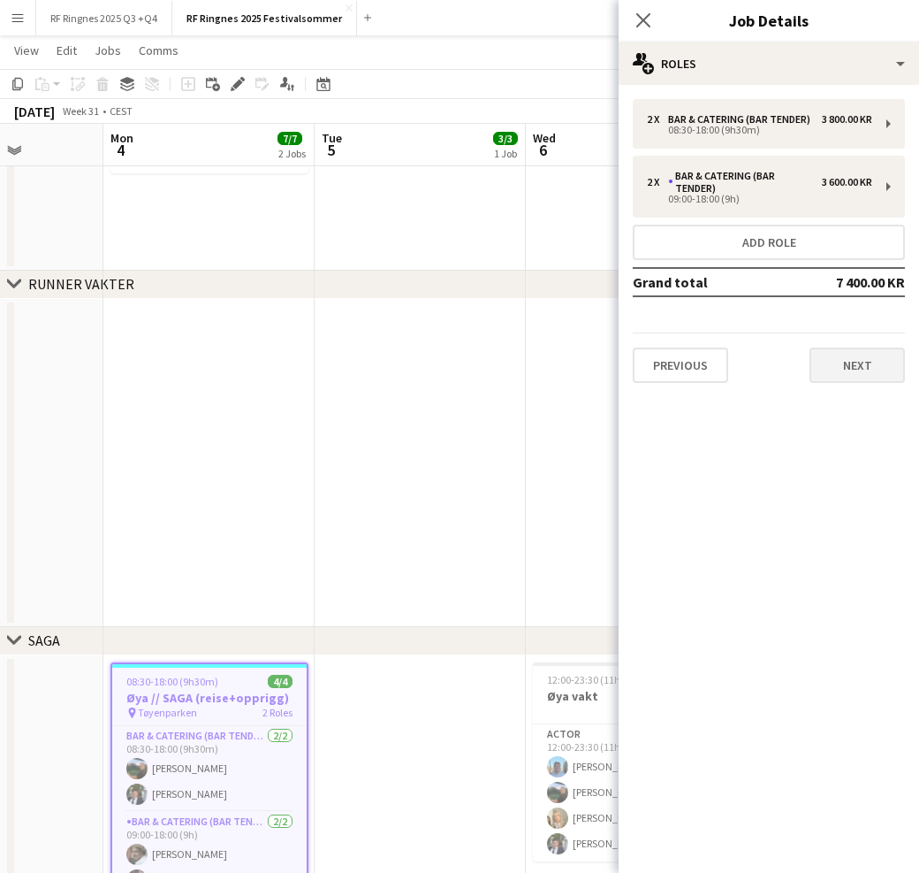
click at [876, 350] on button "Next" at bounding box center [857, 364] width 95 height 35
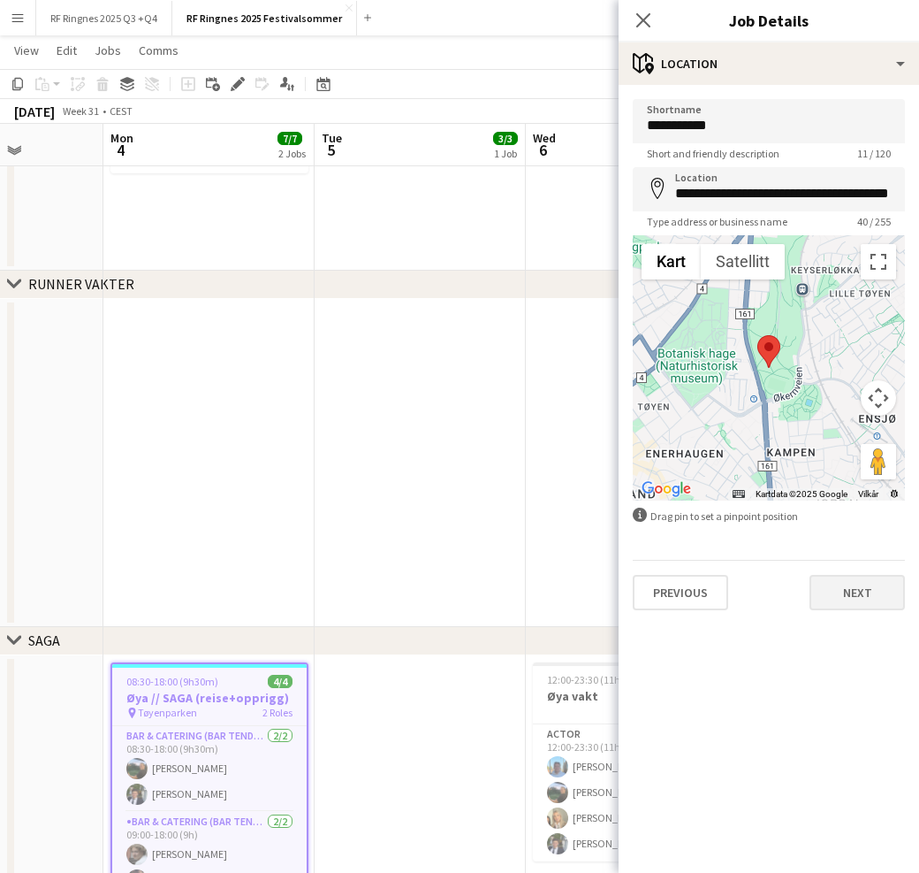
click at [868, 591] on button "Next" at bounding box center [857, 592] width 95 height 35
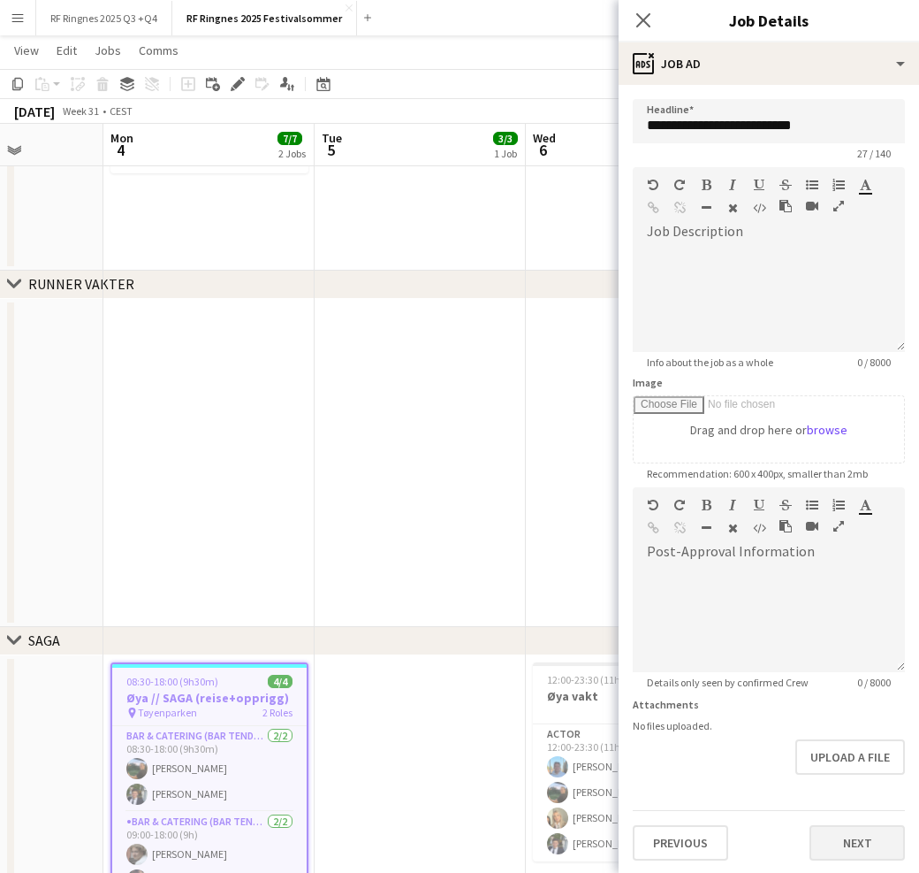
click at [881, 834] on button "Next" at bounding box center [857, 842] width 95 height 35
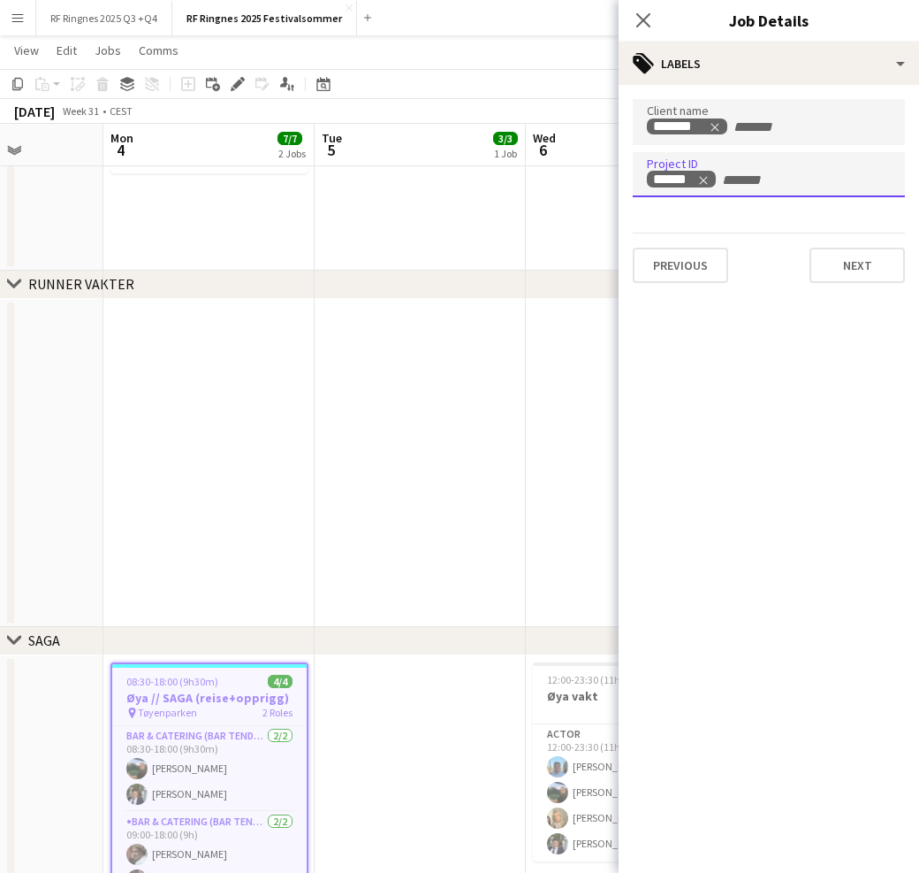
drag, startPoint x: 717, startPoint y: 181, endPoint x: 640, endPoint y: 176, distance: 77.1
click at [640, 176] on div "******" at bounding box center [769, 175] width 272 height 46
click at [641, 13] on icon "Close pop-in" at bounding box center [643, 19] width 17 height 17
